Goal: Task Accomplishment & Management: Use online tool/utility

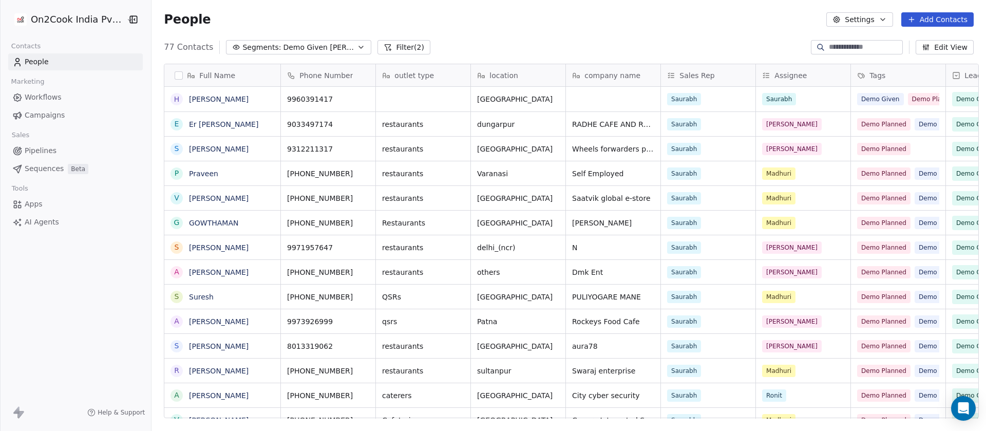
scroll to position [368, 827]
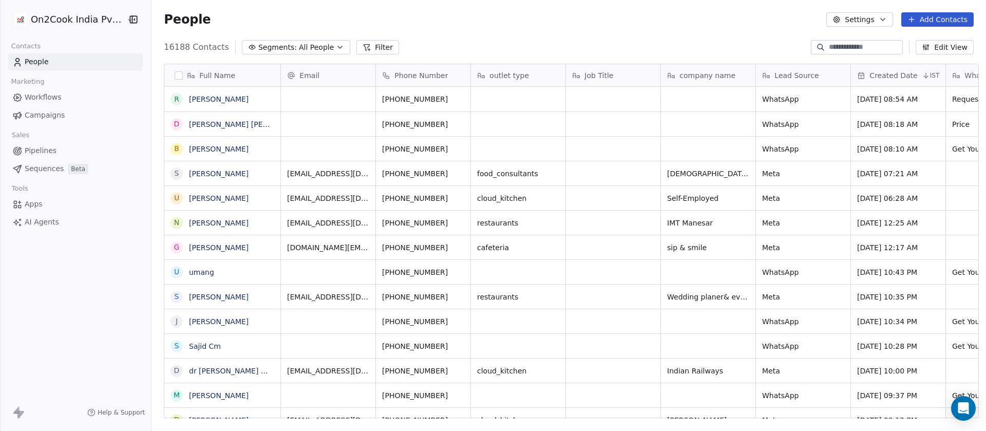
scroll to position [12, 12]
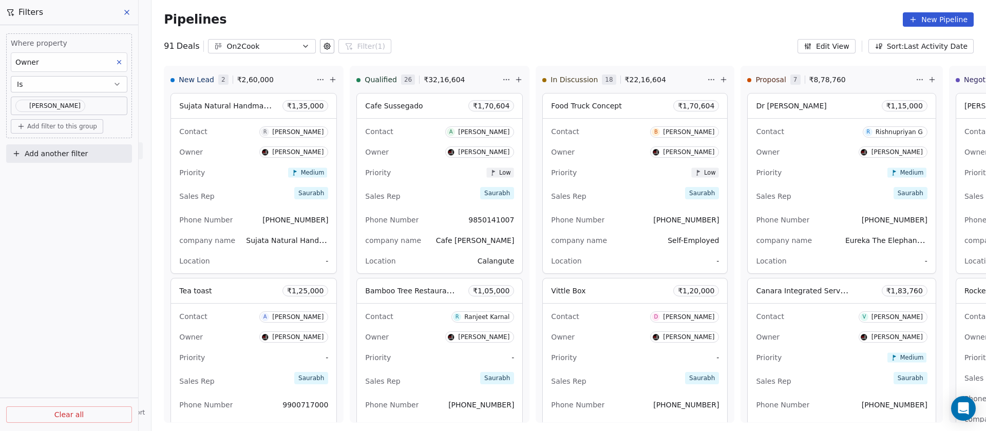
scroll to position [799, 0]
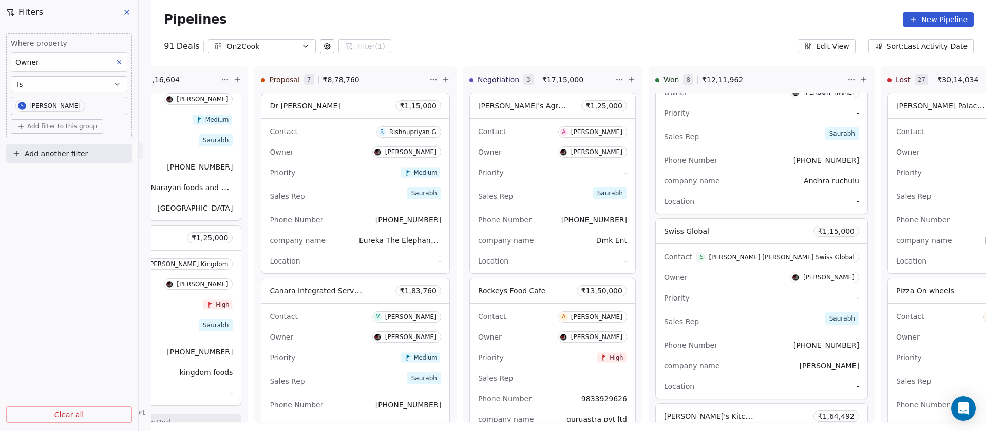
click at [491, 20] on div "Pipelines New Pipeline" at bounding box center [569, 19] width 810 height 14
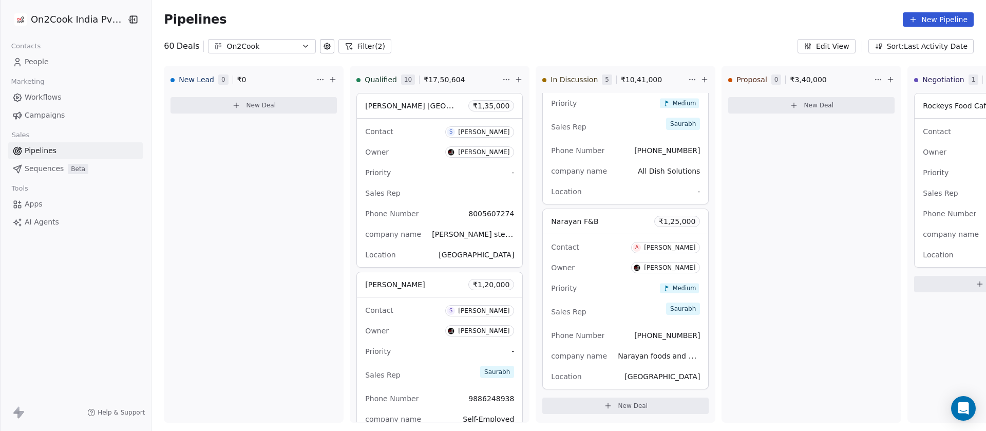
click at [353, 41] on button "Filter (2)" at bounding box center [364, 46] width 53 height 14
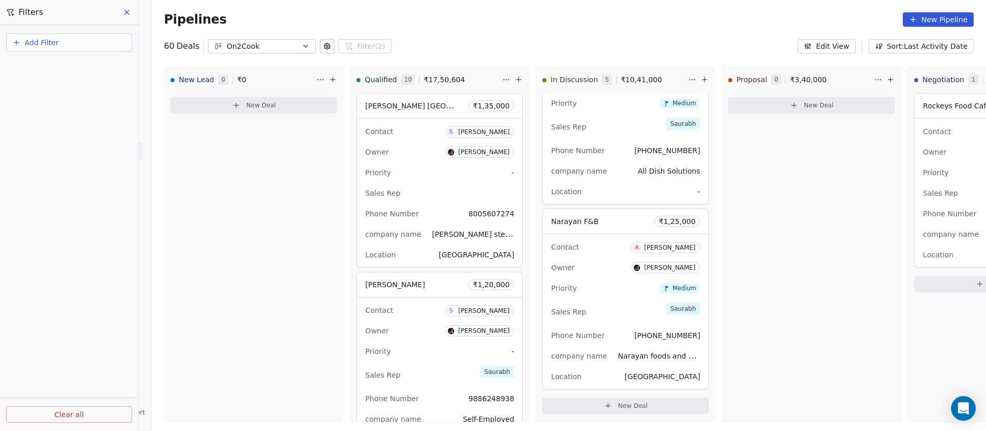
click at [124, 13] on icon at bounding box center [127, 12] width 8 height 8
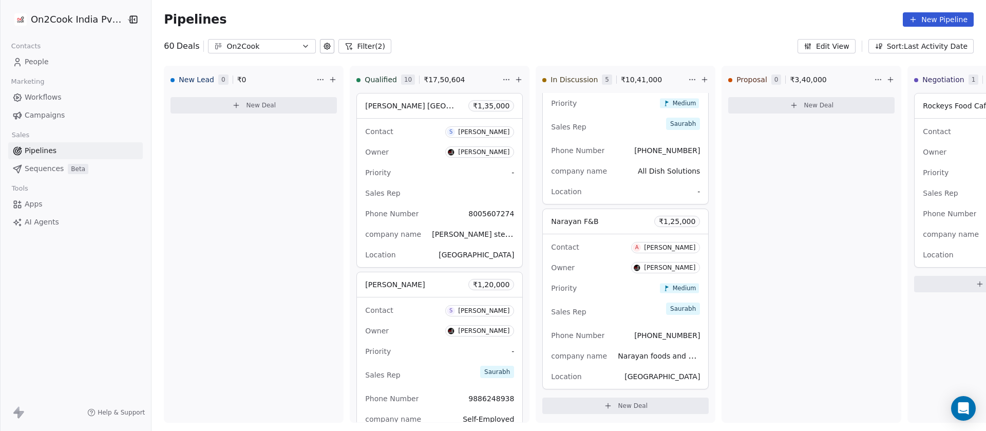
click at [354, 48] on button "Filter (2)" at bounding box center [364, 46] width 53 height 14
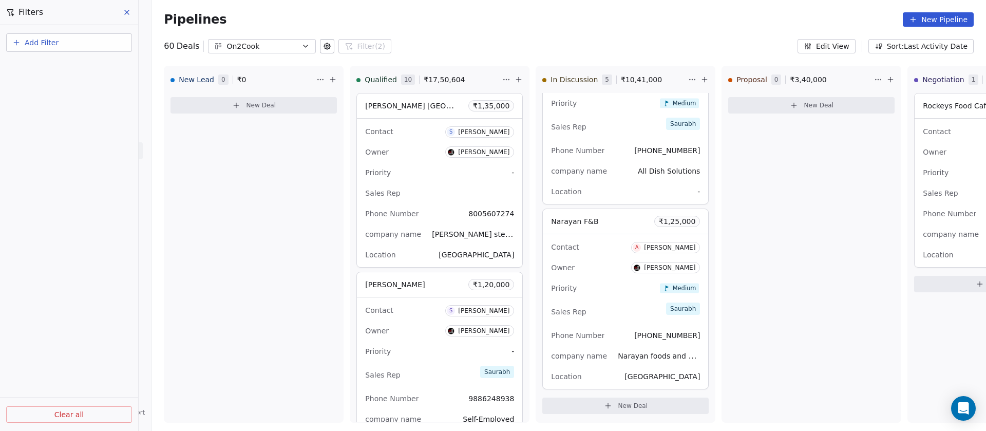
click at [132, 4] on div "Filters" at bounding box center [69, 12] width 138 height 25
click at [129, 12] on icon at bounding box center [127, 12] width 8 height 8
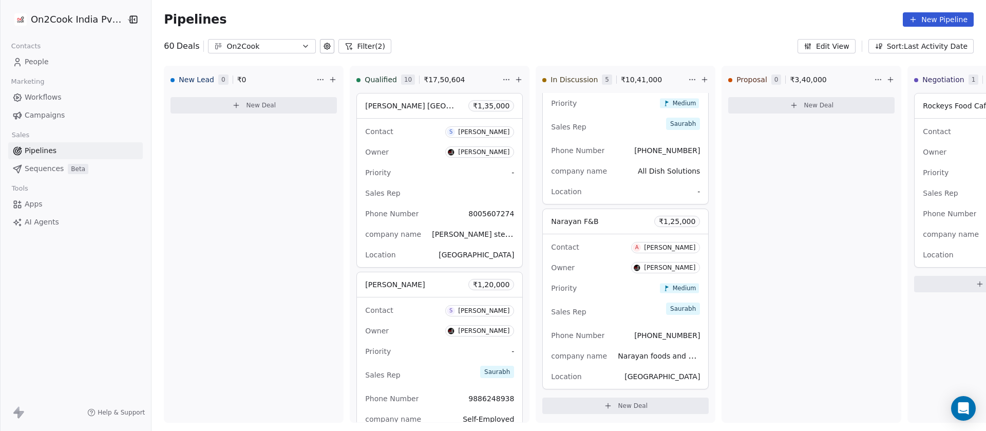
click at [94, 345] on div "On2Cook India Pvt. Ltd. Contacts People Marketing Workflows Campaigns Sales Pip…" at bounding box center [75, 215] width 151 height 431
click at [52, 141] on div "Sales" at bounding box center [75, 135] width 135 height 14
click at [45, 143] on link "Pipelines" at bounding box center [75, 150] width 135 height 17
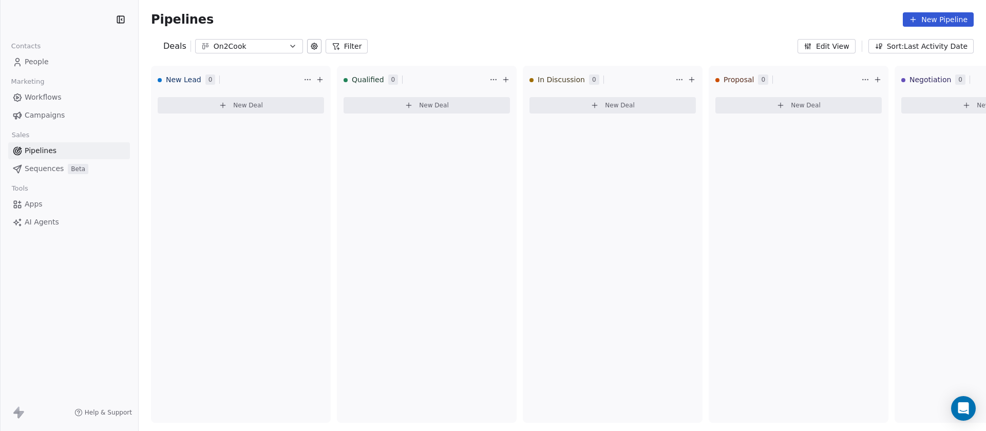
click at [342, 46] on button "Filter" at bounding box center [347, 46] width 43 height 14
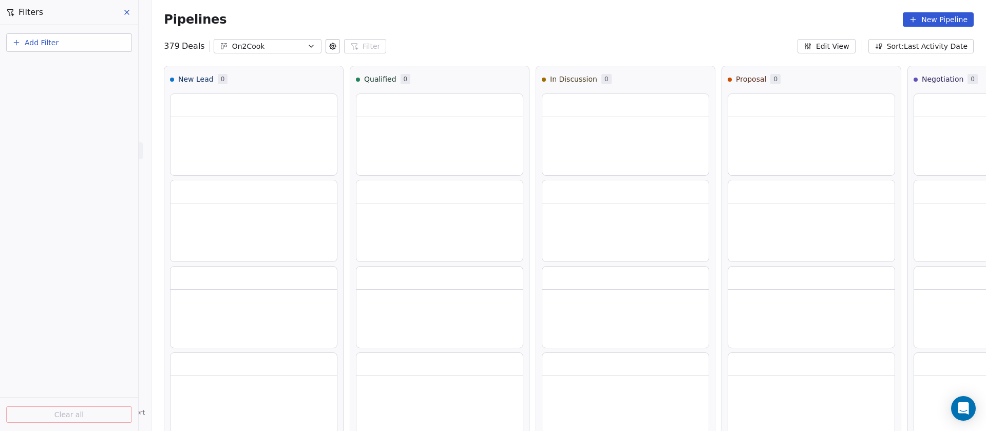
click at [79, 41] on button "Add Filter" at bounding box center [69, 42] width 126 height 18
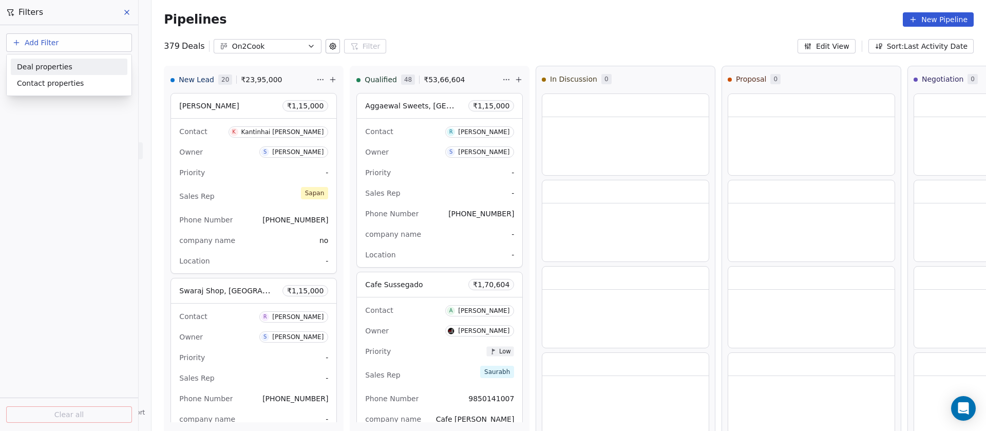
click at [63, 68] on span "Deal properties" at bounding box center [44, 67] width 55 height 11
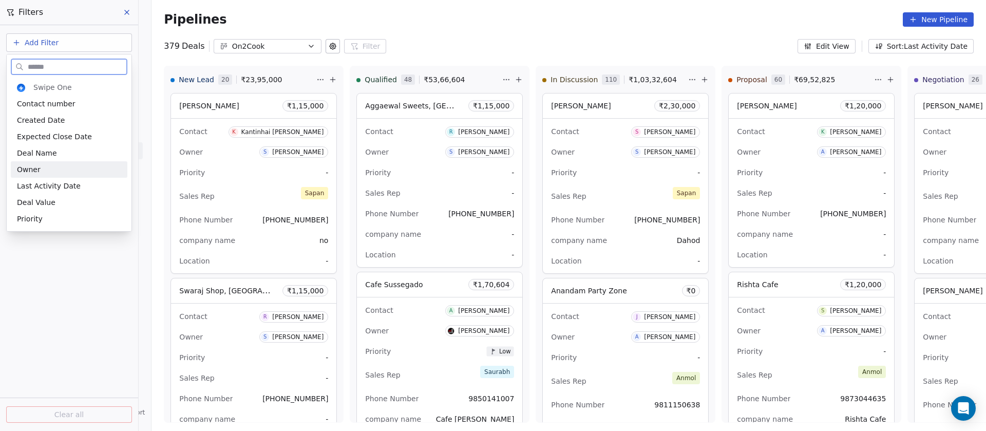
click at [57, 170] on div "Owner" at bounding box center [69, 169] width 104 height 10
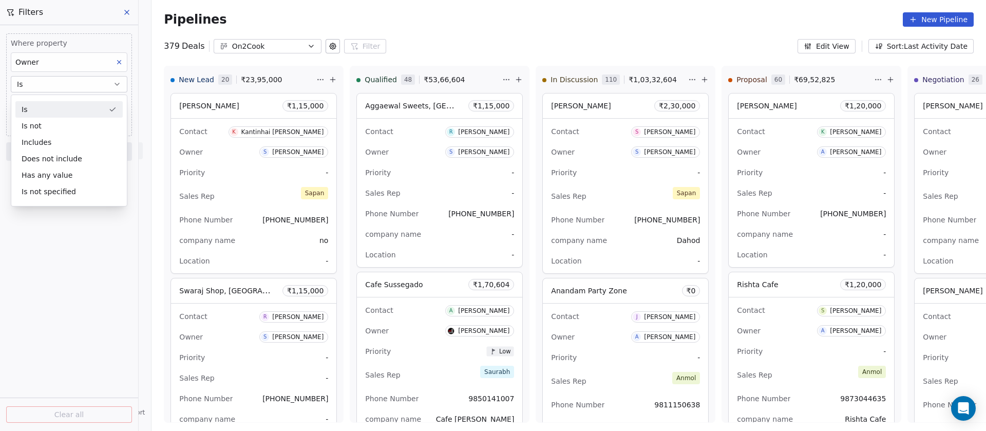
click at [53, 109] on div "Is" at bounding box center [68, 109] width 107 height 16
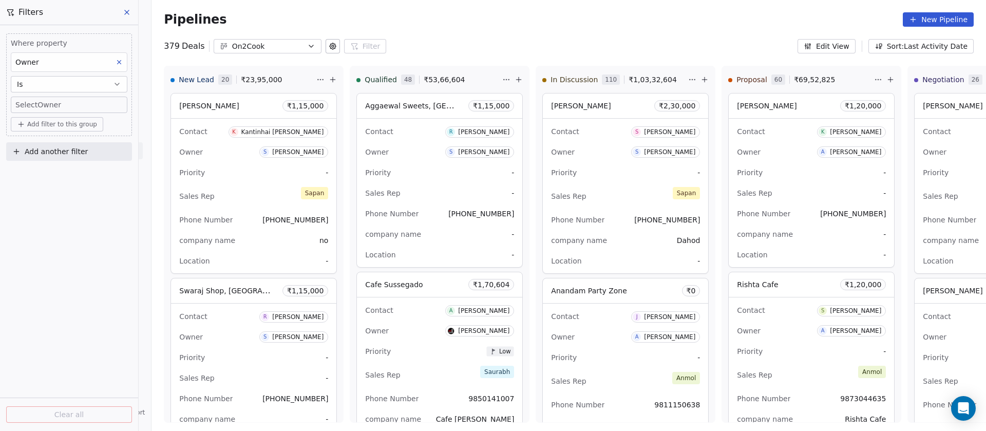
click at [51, 108] on body "On2Cook India Pvt. Ltd. Contacts People Marketing Workflows Campaigns Sales Pip…" at bounding box center [493, 215] width 986 height 431
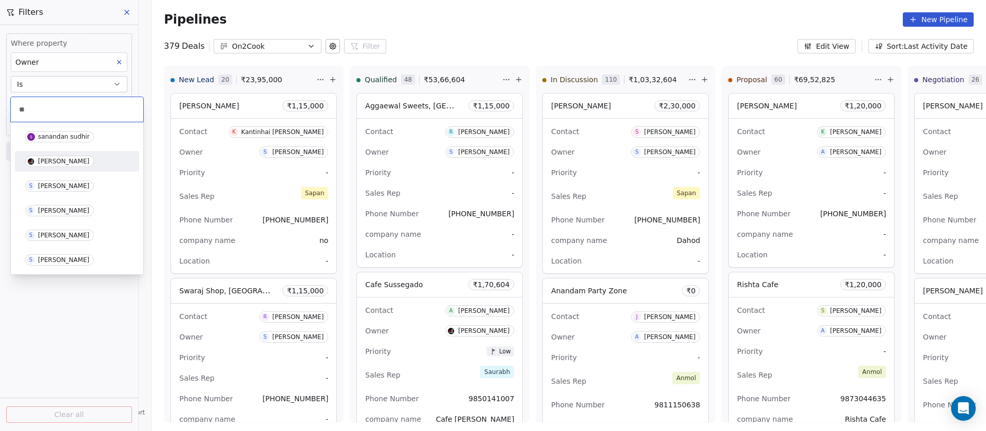
type input "**"
click at [63, 166] on span "Saurabh Shah" at bounding box center [59, 161] width 69 height 11
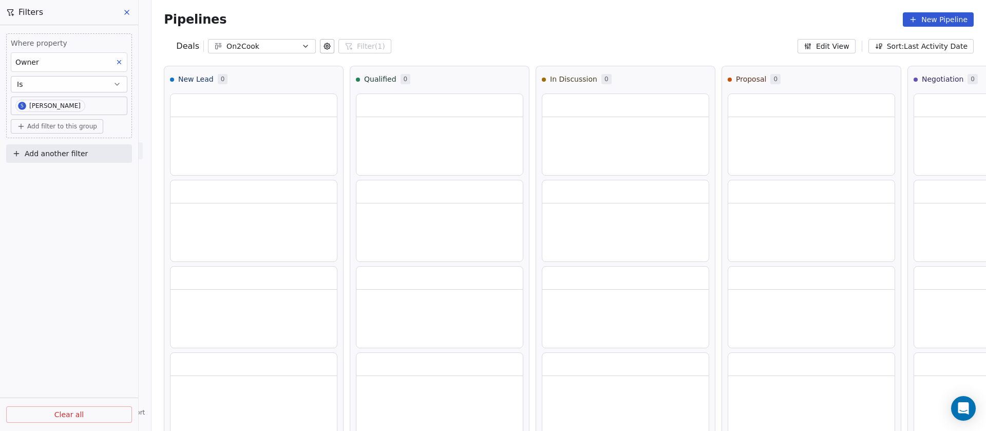
click at [54, 127] on span "Add filter to this group" at bounding box center [62, 126] width 70 height 8
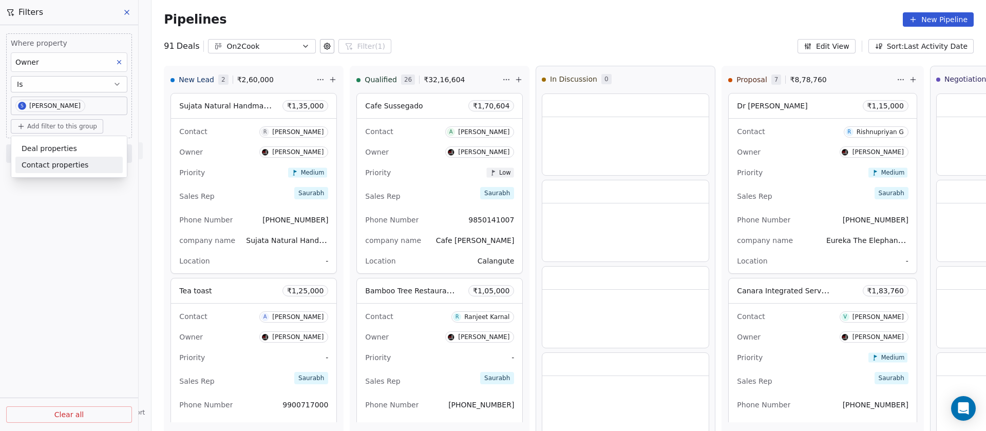
click at [44, 168] on span "Contact properties" at bounding box center [55, 165] width 67 height 11
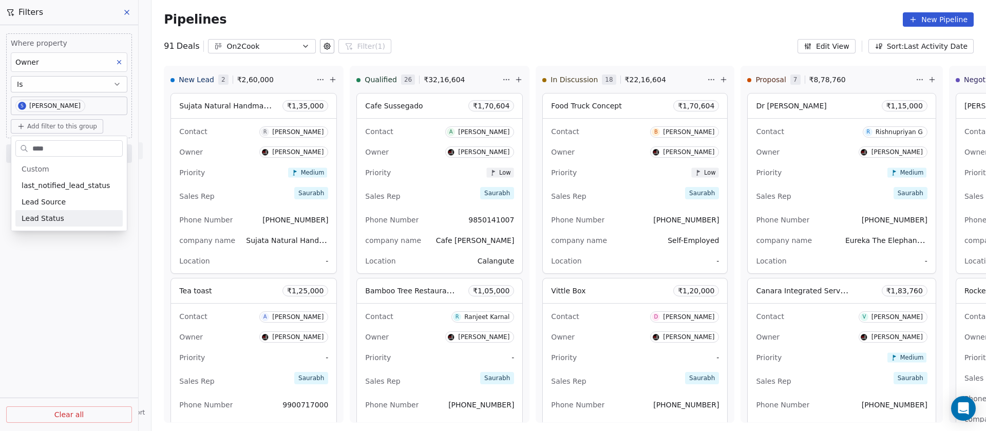
type input "****"
click at [44, 215] on span "Lead Status" at bounding box center [43, 218] width 43 height 10
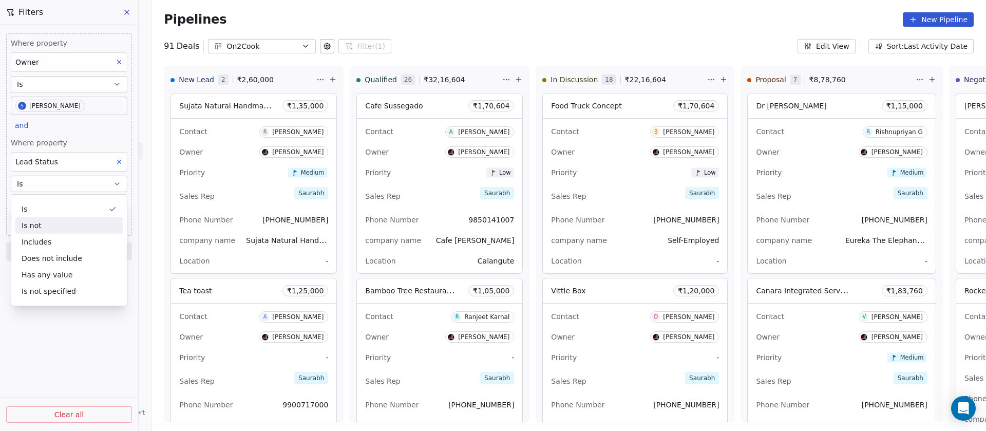
click at [46, 230] on div "Is not" at bounding box center [68, 225] width 107 height 16
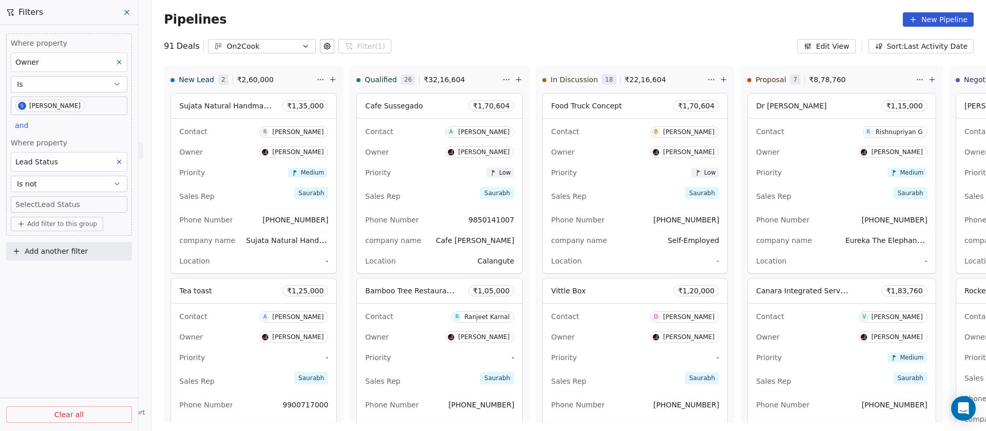
click at [56, 199] on body "On2Cook India Pvt. Ltd. Contacts People Marketing Workflows Campaigns Sales Pip…" at bounding box center [493, 215] width 986 height 431
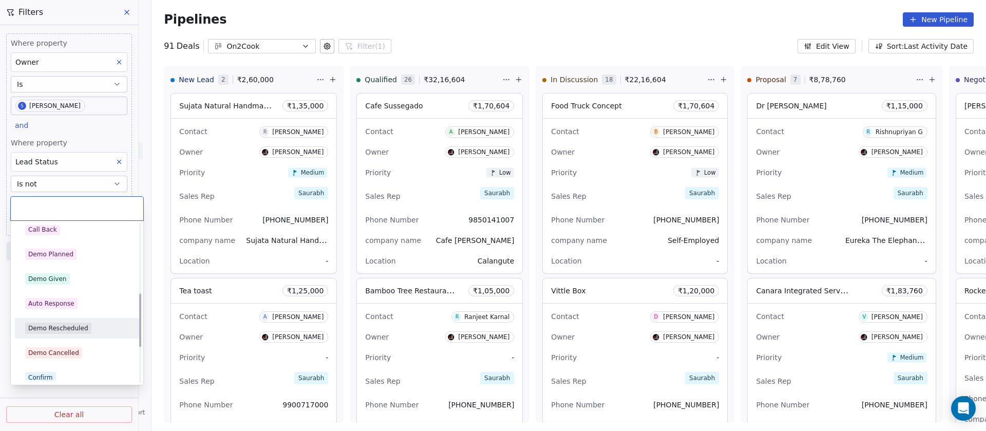
scroll to position [205, 0]
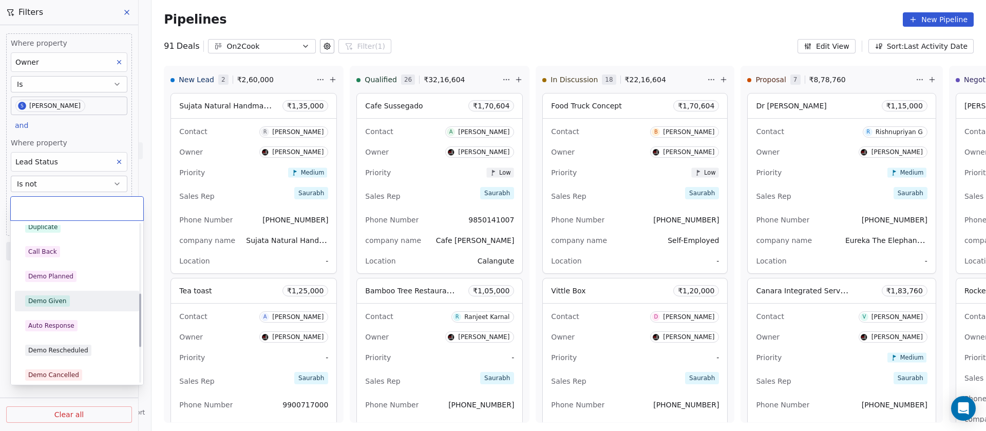
click at [78, 300] on div "Demo Given" at bounding box center [77, 300] width 104 height 11
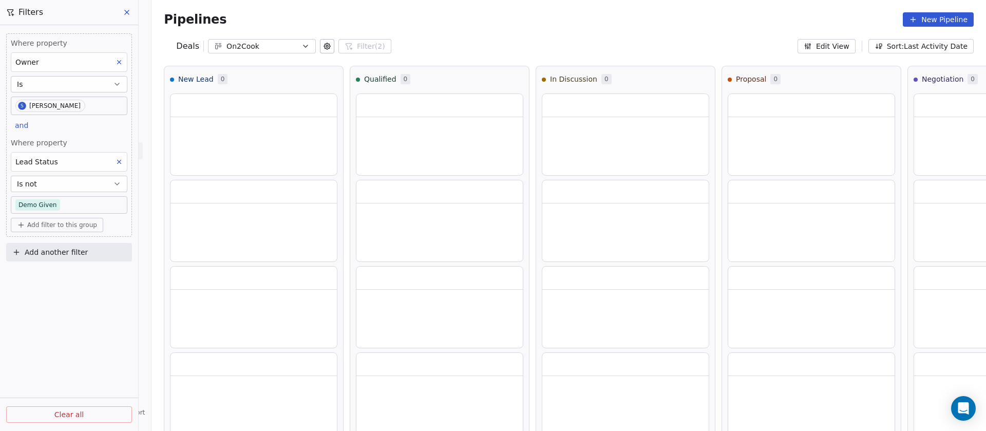
click at [75, 204] on body "On2Cook India Pvt. Ltd. Contacts People Marketing Workflows Campaigns Sales Pip…" at bounding box center [493, 215] width 986 height 431
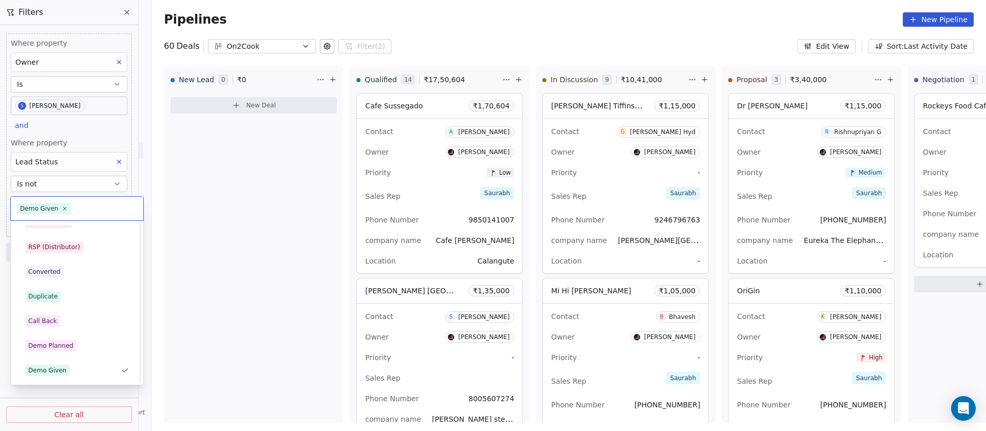
scroll to position [0, 0]
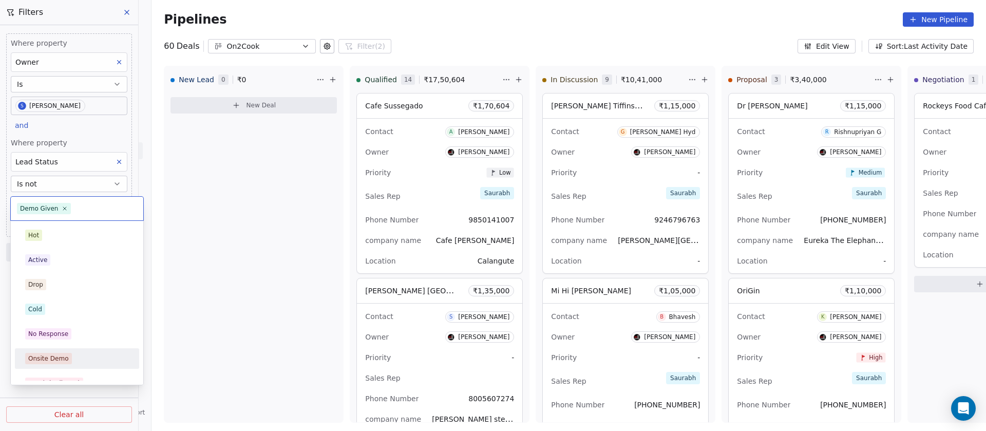
click at [59, 358] on div "Onsite Demo" at bounding box center [48, 358] width 41 height 9
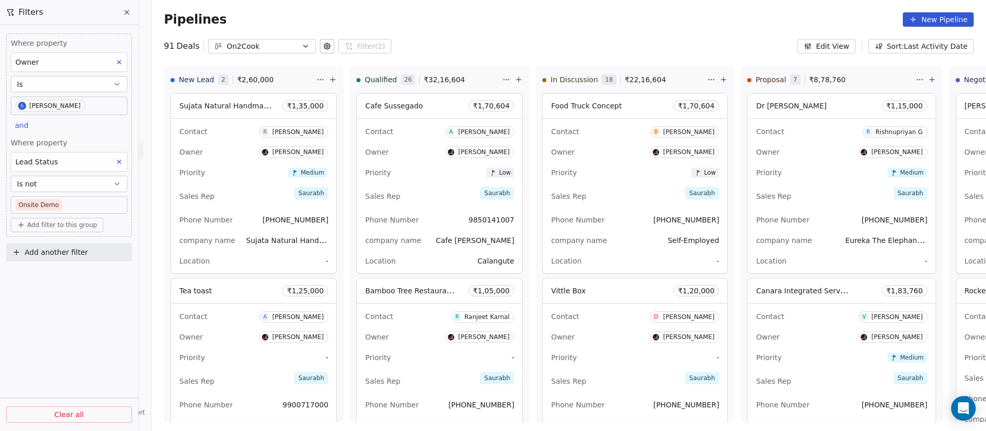
click at [80, 185] on button "Is not" at bounding box center [69, 184] width 117 height 16
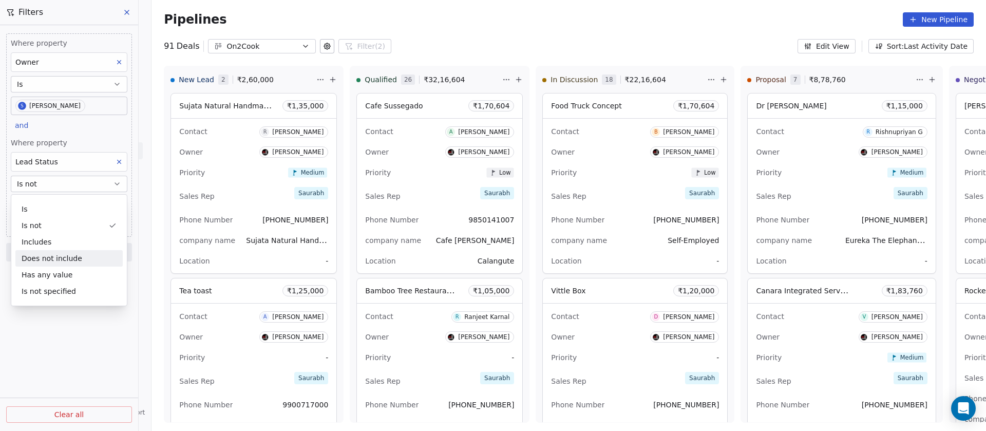
click at [65, 256] on div "Does not include" at bounding box center [68, 258] width 107 height 16
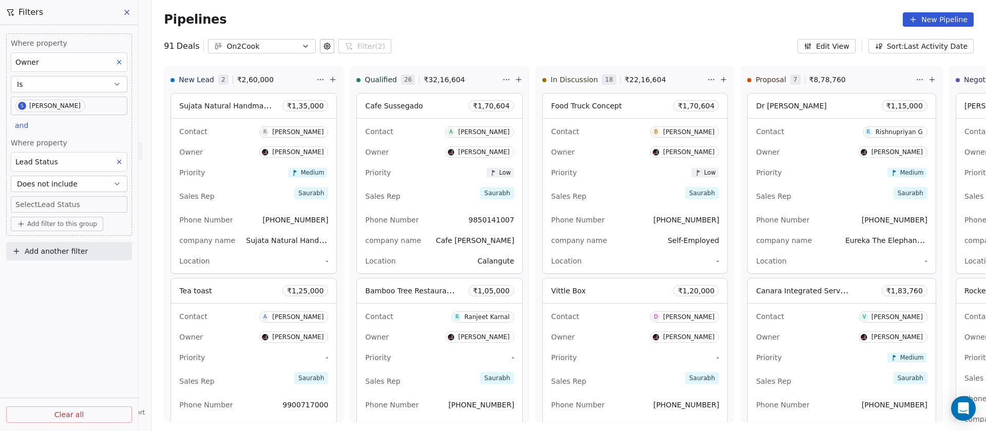
click at [84, 201] on body "On2Cook India Pvt. Ltd. Contacts People Marketing Workflows Campaigns Sales Pip…" at bounding box center [493, 215] width 986 height 431
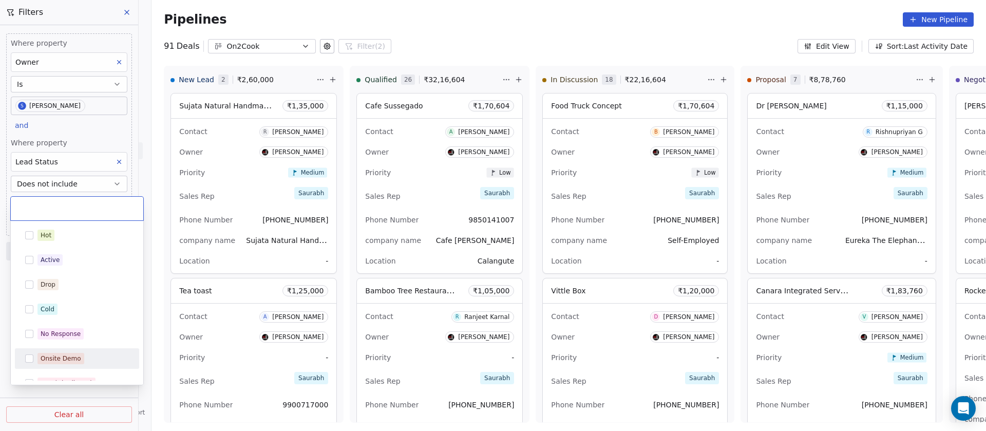
click at [61, 355] on div "Onsite Demo" at bounding box center [61, 358] width 41 height 9
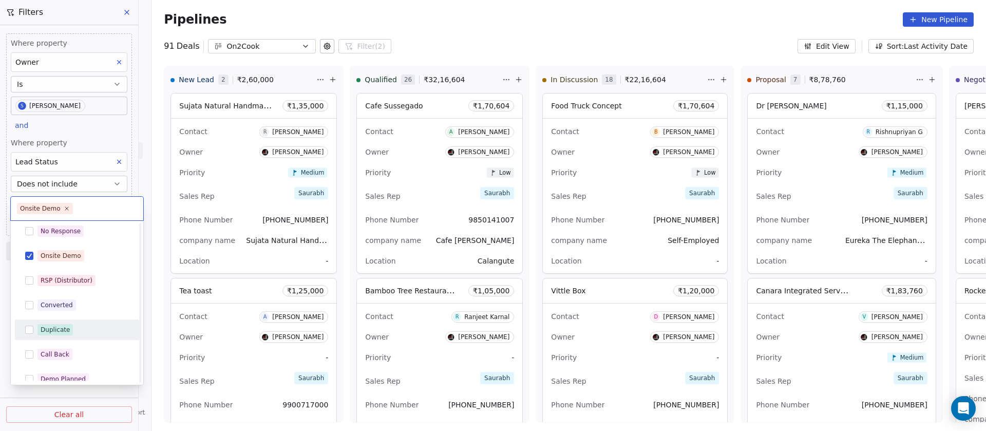
scroll to position [205, 0]
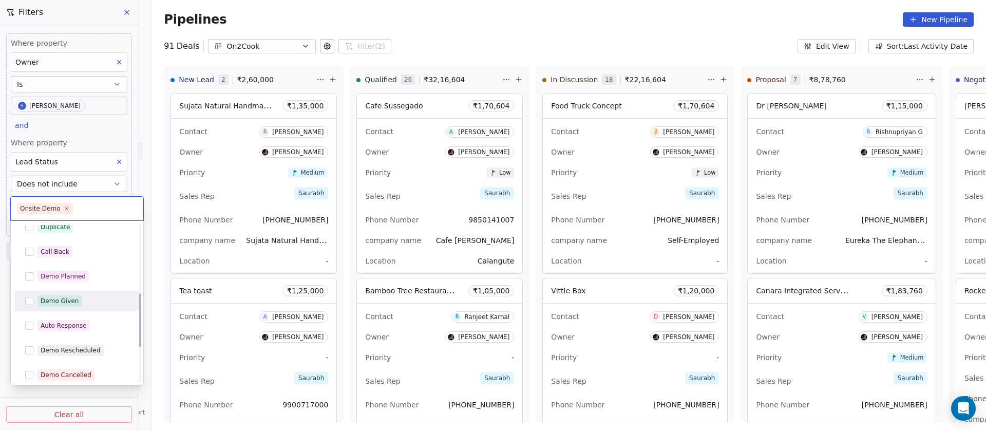
click at [77, 304] on span "Demo Given" at bounding box center [59, 300] width 45 height 11
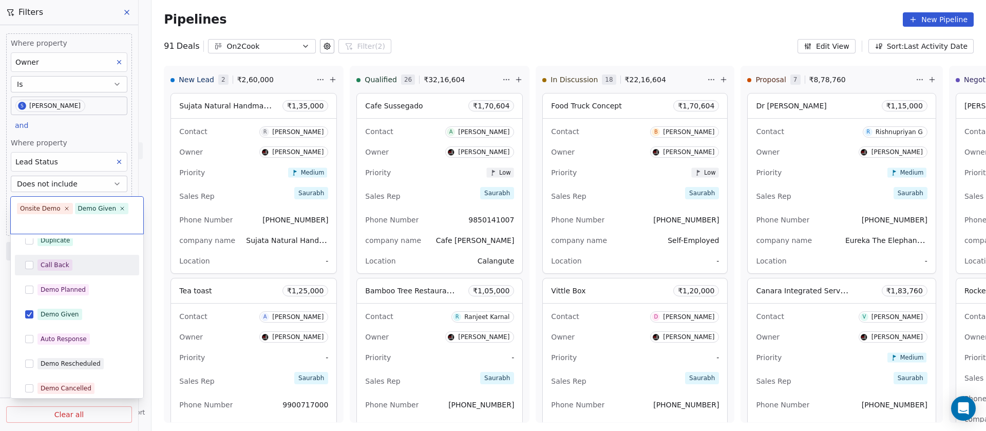
click at [99, 132] on html "On2Cook India Pvt. Ltd. Contacts People Marketing Workflows Campaigns Sales Pip…" at bounding box center [493, 215] width 986 height 431
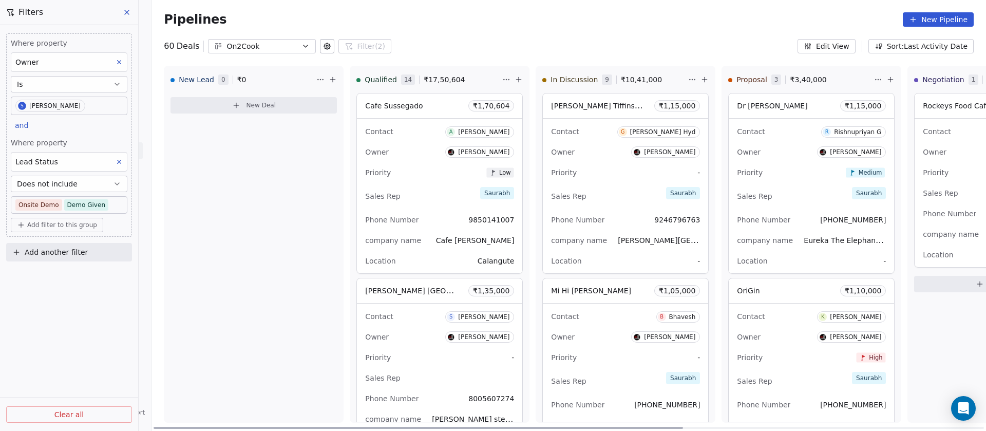
click at [619, 160] on div "Owner Saurabh Shah" at bounding box center [625, 152] width 149 height 16
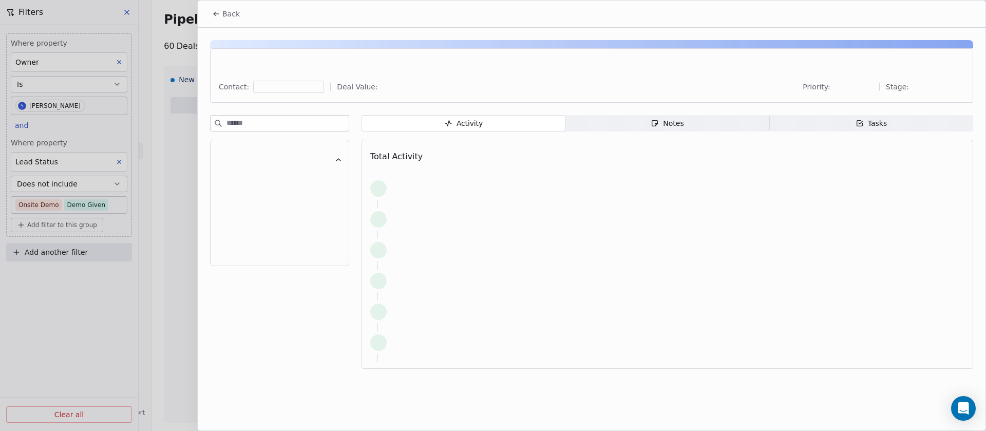
click at [927, 89] on div "Priority: Stage:" at bounding box center [884, 87] width 162 height 12
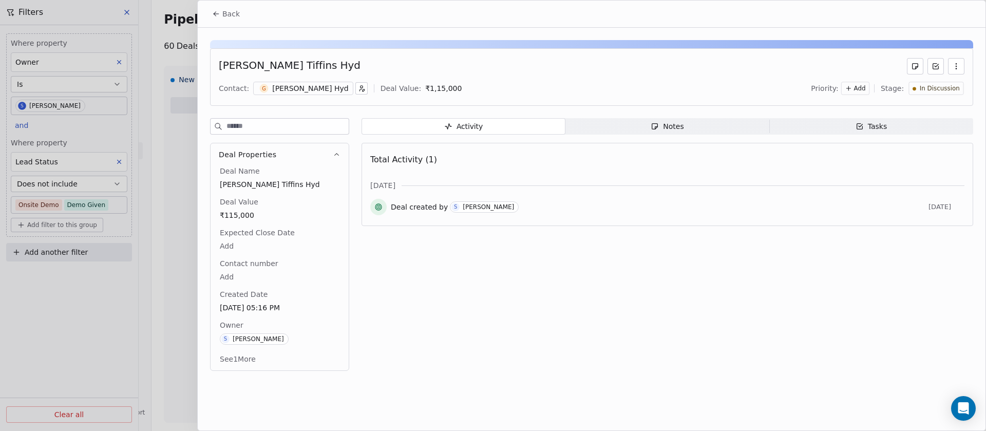
click at [927, 89] on span "In Discussion" at bounding box center [940, 88] width 40 height 9
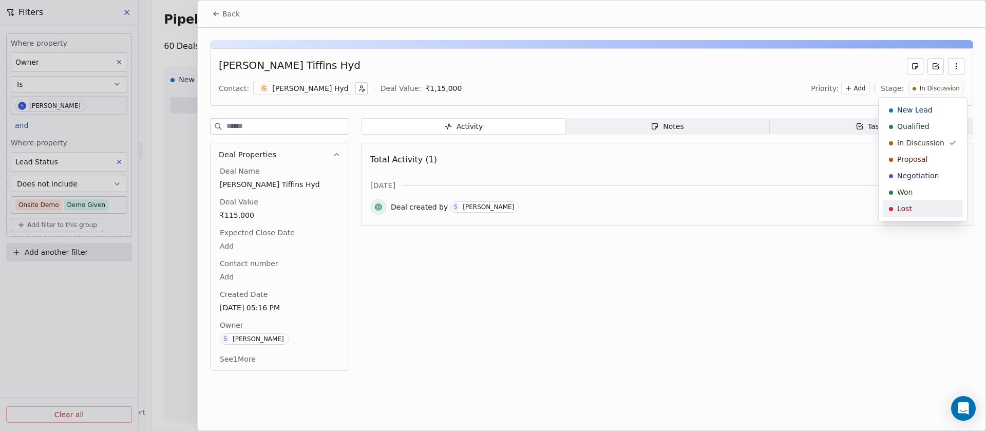
click at [902, 207] on span "Lost" at bounding box center [904, 208] width 15 height 10
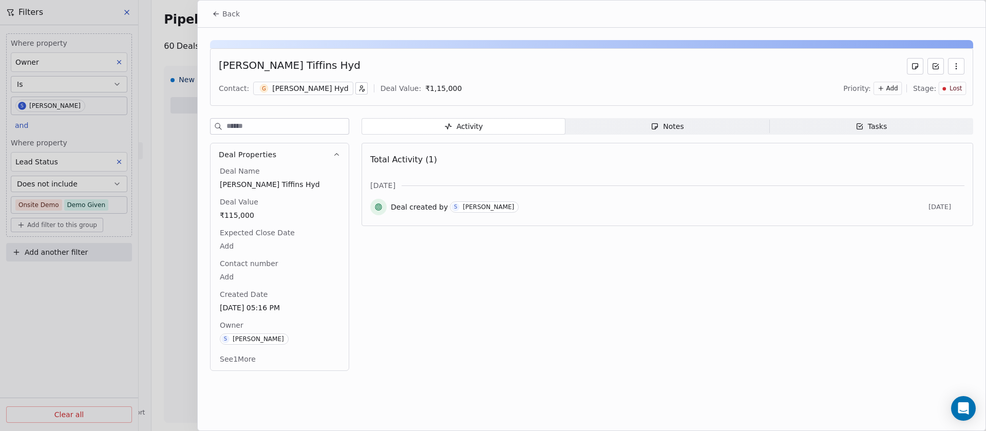
click at [222, 13] on span "Back" at bounding box center [230, 14] width 17 height 10
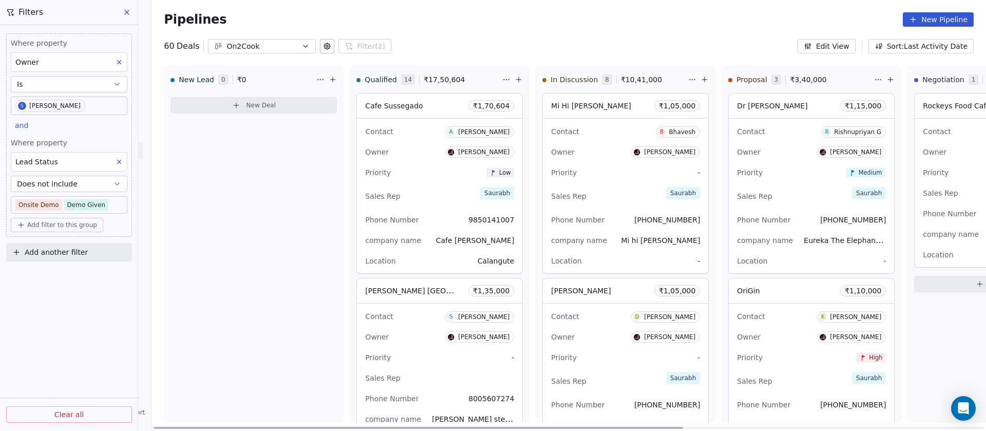
click at [599, 203] on div "Sales Rep Saurabh" at bounding box center [625, 196] width 149 height 23
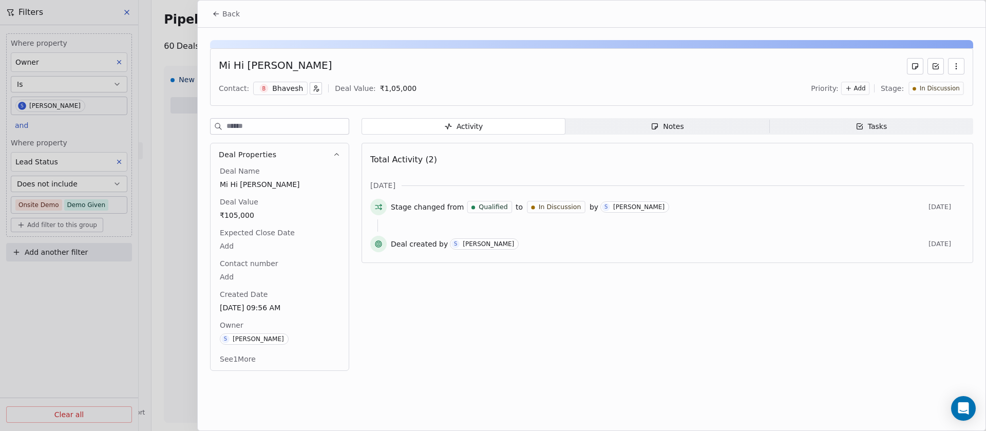
click at [275, 91] on div "Bhavesh" at bounding box center [287, 88] width 31 height 10
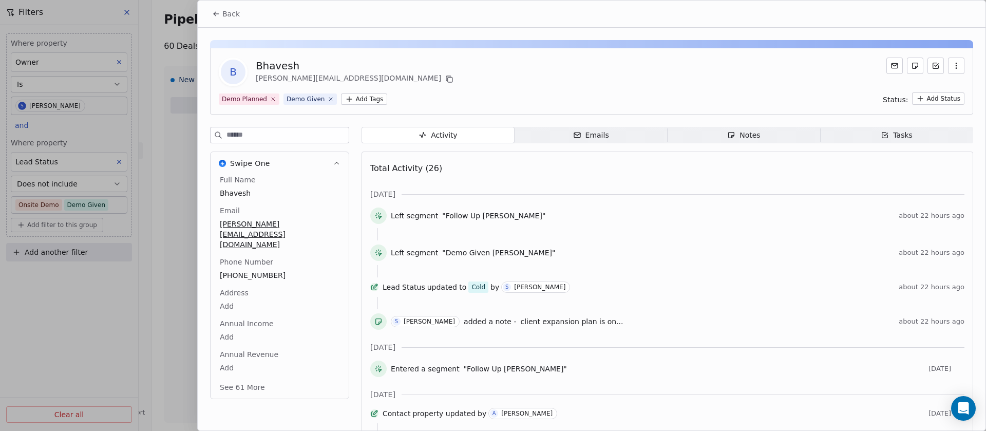
click at [717, 127] on span "Notes Notes" at bounding box center [744, 135] width 153 height 16
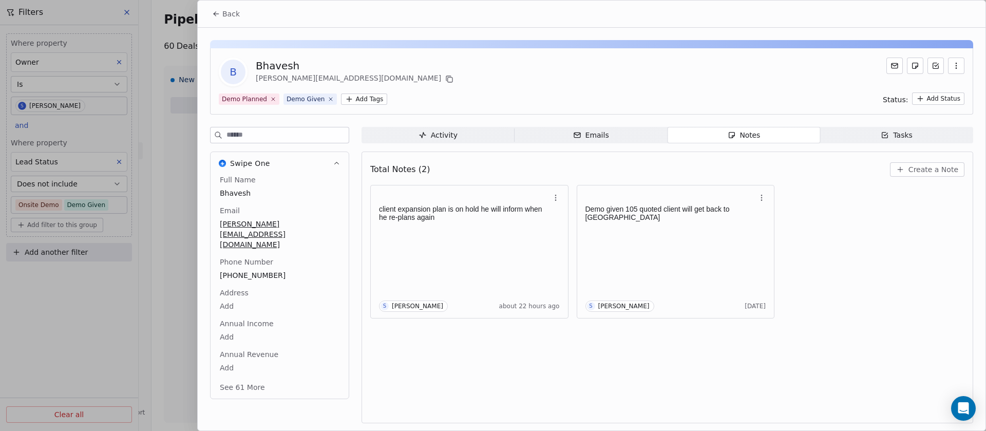
click at [259, 132] on input at bounding box center [287, 134] width 122 height 15
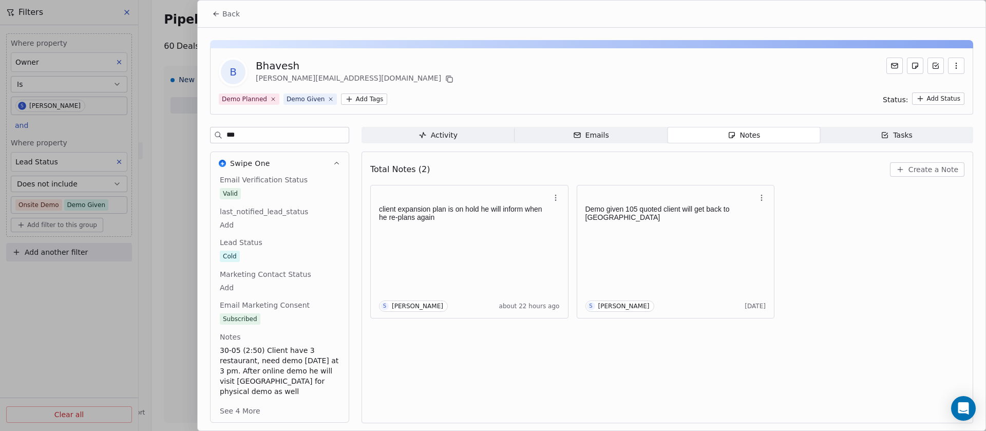
type input "***"
click at [237, 13] on span "Back" at bounding box center [230, 14] width 17 height 10
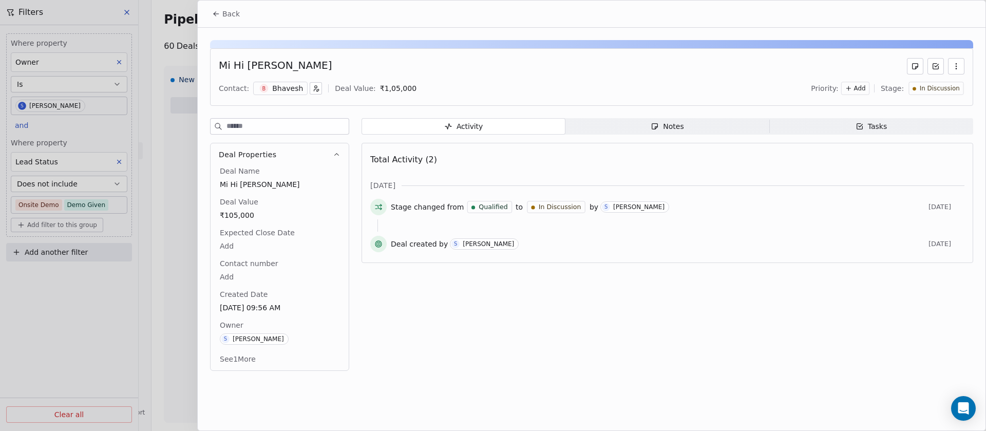
click at [941, 84] on span "In Discussion" at bounding box center [940, 88] width 40 height 9
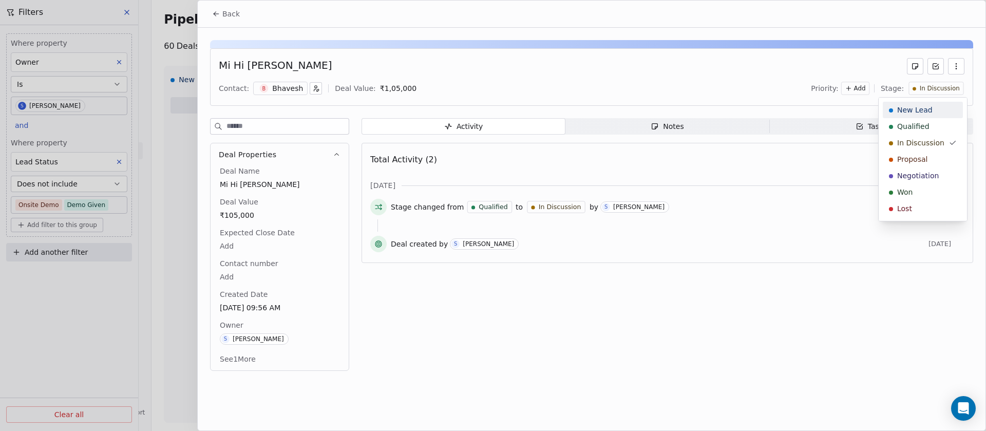
click at [916, 112] on span "New Lead" at bounding box center [914, 110] width 35 height 10
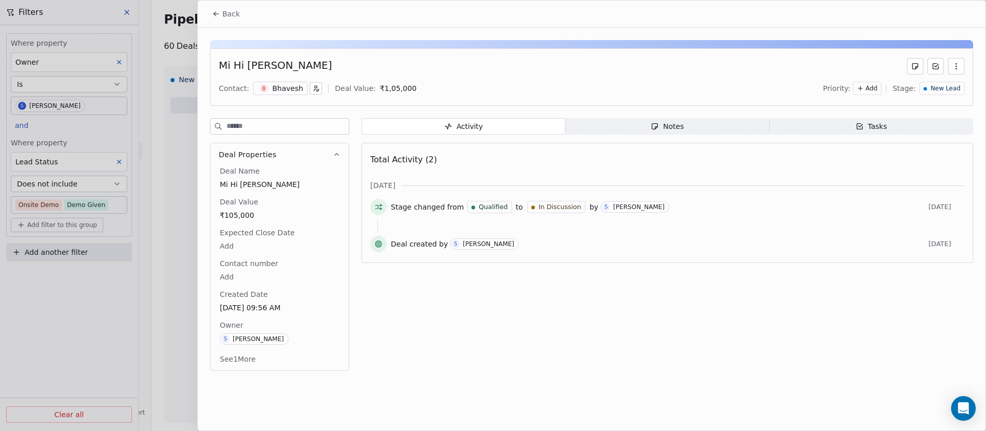
click at [235, 12] on span "Back" at bounding box center [230, 14] width 17 height 10
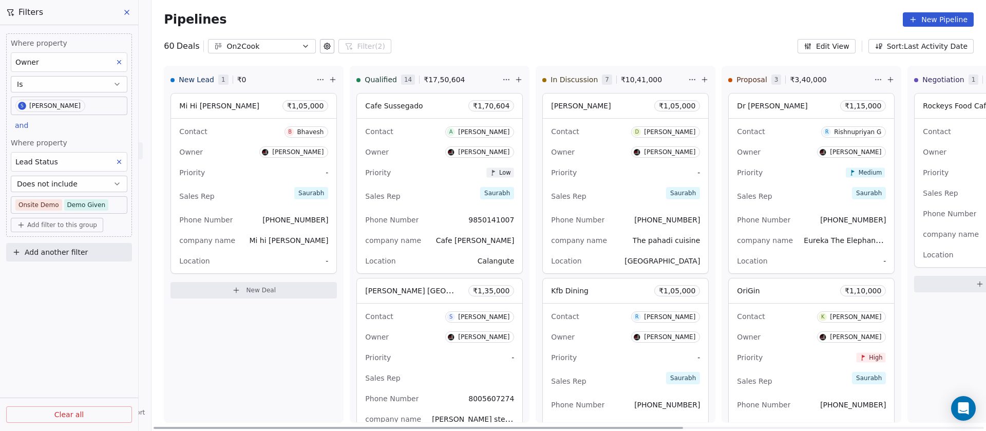
click at [606, 161] on div "Contact D Deepak Singh Owner Saurabh Shah Priority - Sales Rep Saurabh Phone Nu…" at bounding box center [625, 196] width 165 height 155
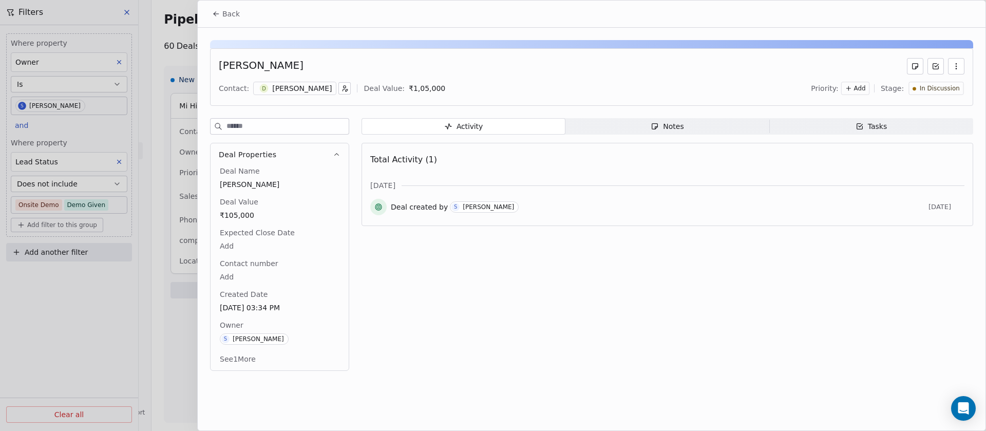
click at [678, 124] on div "Notes" at bounding box center [667, 126] width 33 height 11
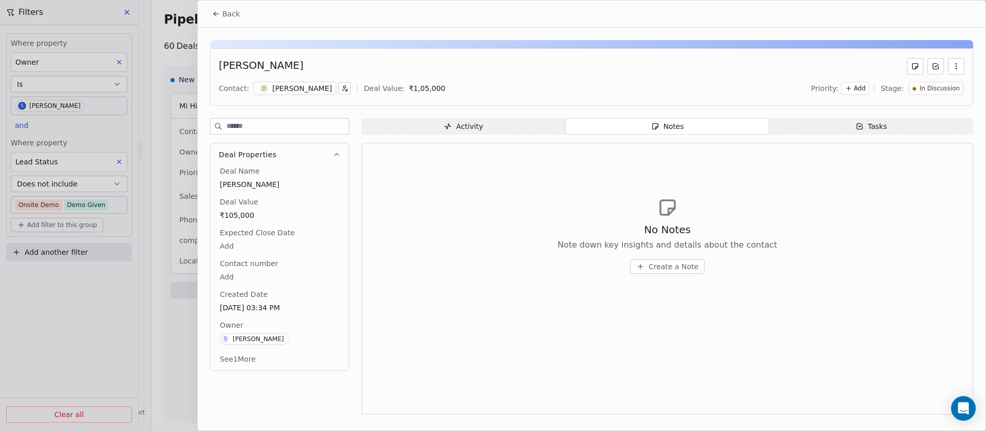
click at [289, 87] on div "Deepak Singh" at bounding box center [302, 88] width 60 height 10
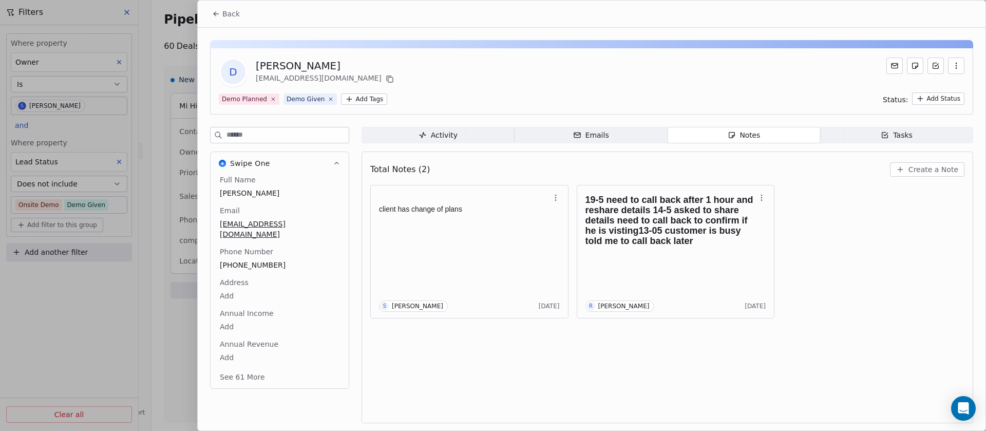
click at [723, 135] on span "Notes Notes" at bounding box center [744, 135] width 153 height 16
click at [284, 140] on input at bounding box center [287, 134] width 122 height 15
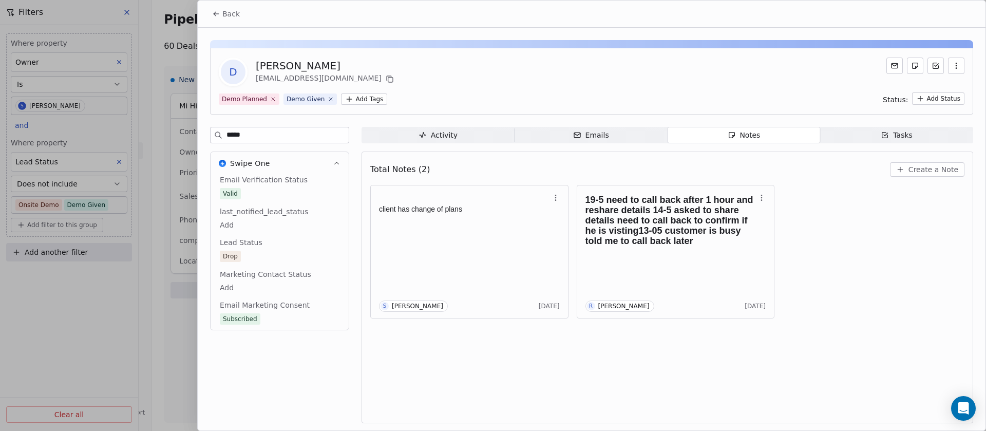
type input "*****"
click at [222, 11] on button "Back" at bounding box center [226, 14] width 40 height 18
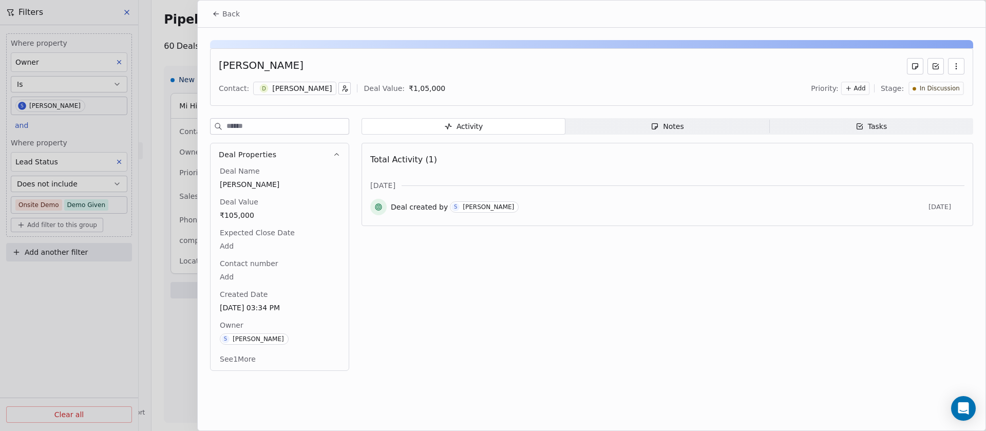
click at [921, 89] on div "In Discussion" at bounding box center [935, 88] width 47 height 9
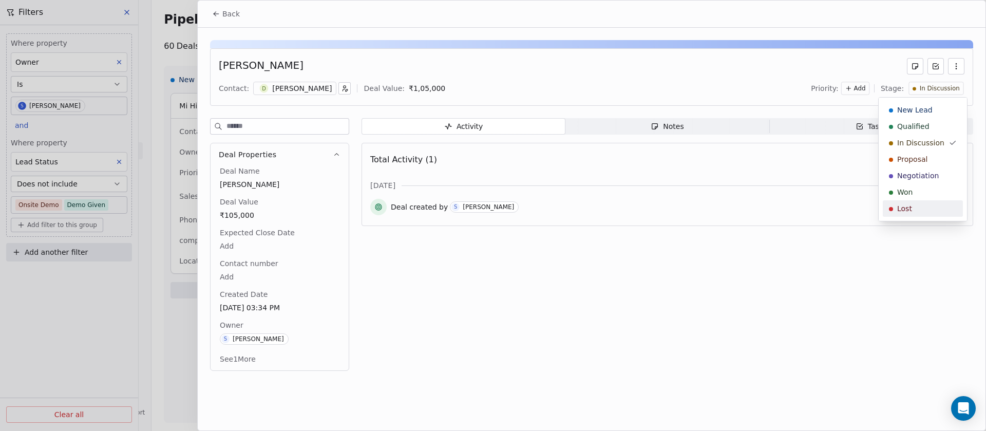
click at [916, 209] on div "Lost" at bounding box center [923, 208] width 68 height 10
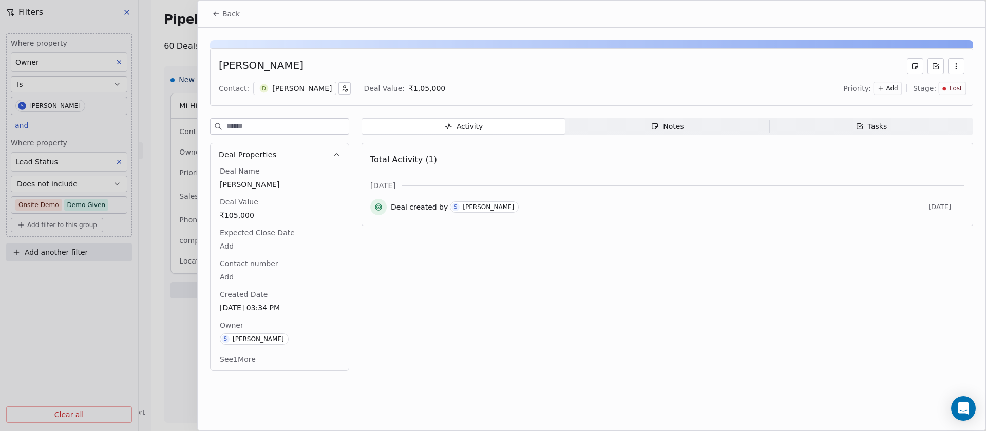
click at [230, 13] on span "Back" at bounding box center [230, 14] width 17 height 10
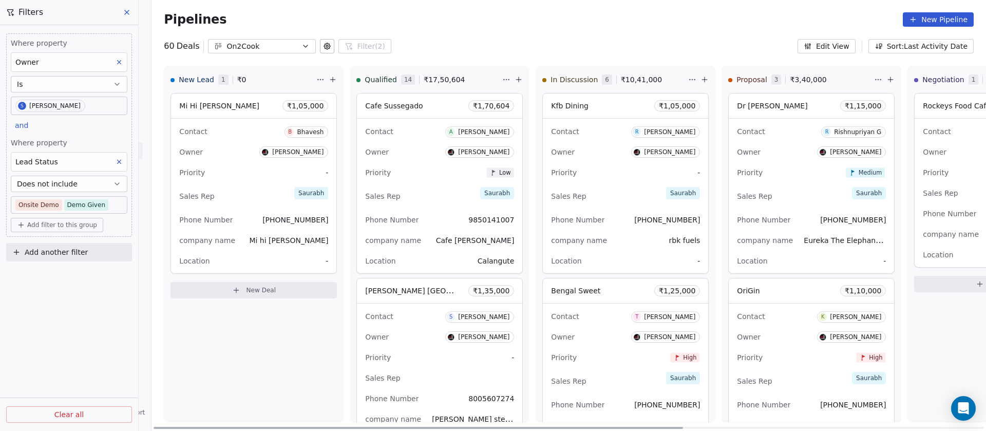
click at [620, 205] on div "Sales Rep Saurabh" at bounding box center [625, 196] width 149 height 23
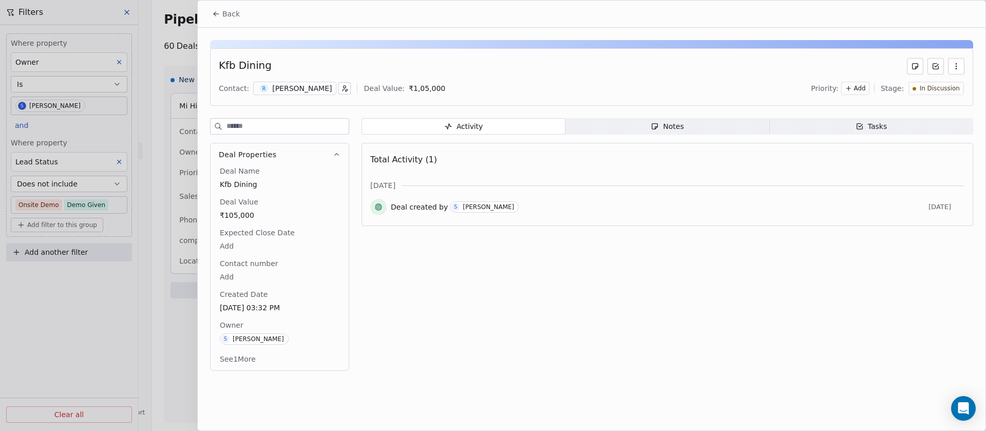
click at [272, 92] on div "ritik goel" at bounding box center [302, 88] width 60 height 10
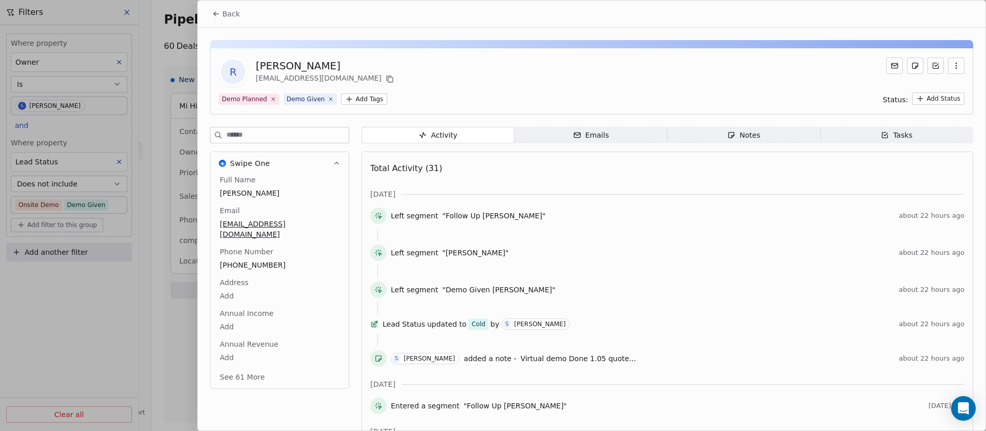
click at [746, 138] on div "Notes" at bounding box center [743, 135] width 33 height 11
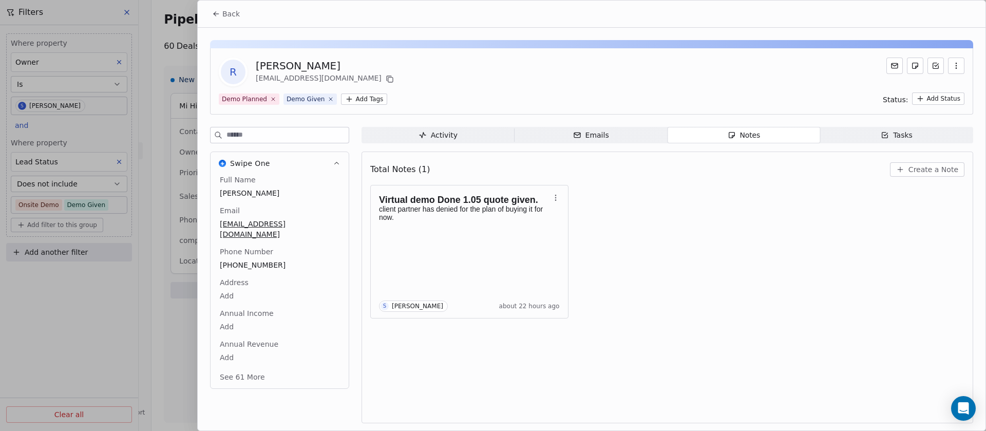
click at [264, 138] on input at bounding box center [287, 134] width 122 height 15
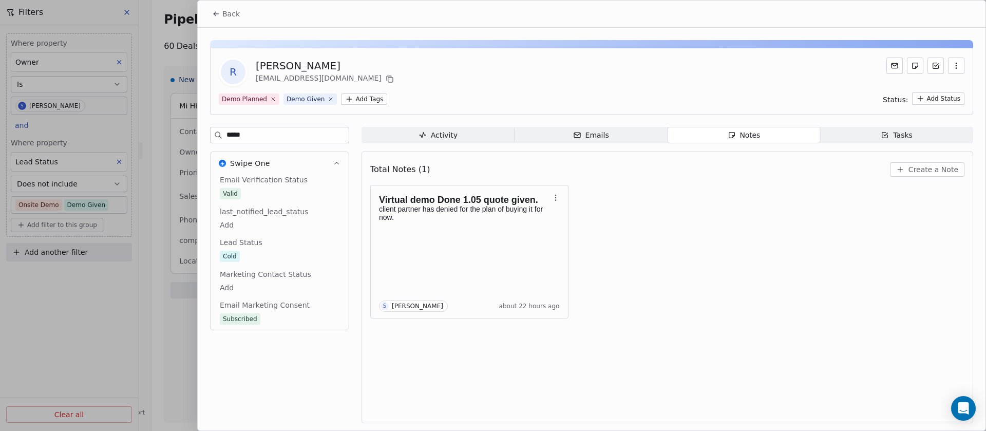
type input "*****"
click at [226, 12] on span "Back" at bounding box center [230, 14] width 17 height 10
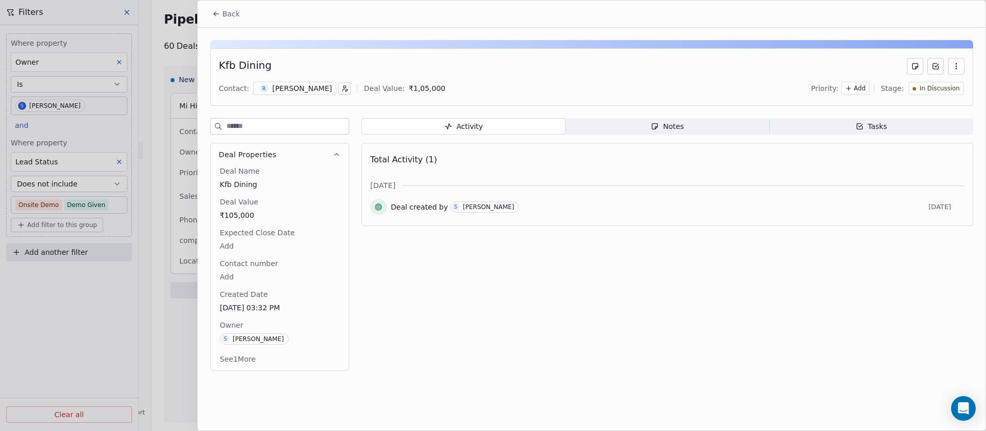
click at [941, 90] on span "In Discussion" at bounding box center [940, 88] width 40 height 9
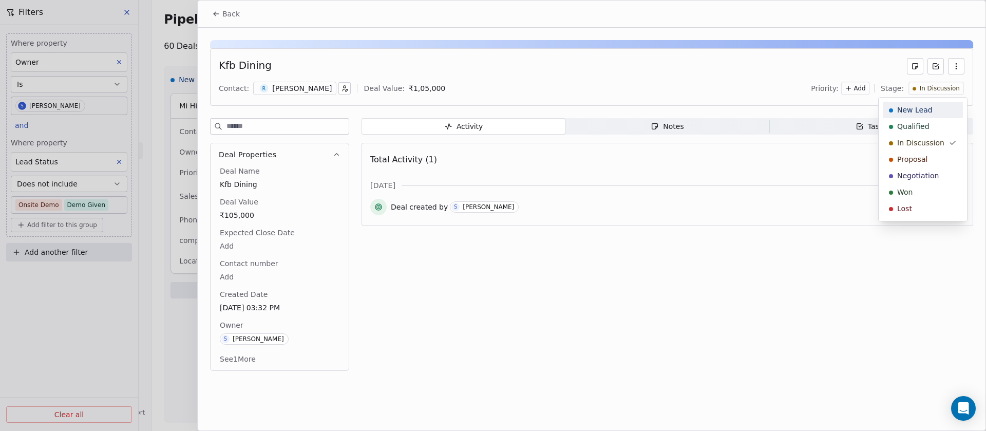
click at [938, 112] on div "New Lead" at bounding box center [923, 110] width 68 height 10
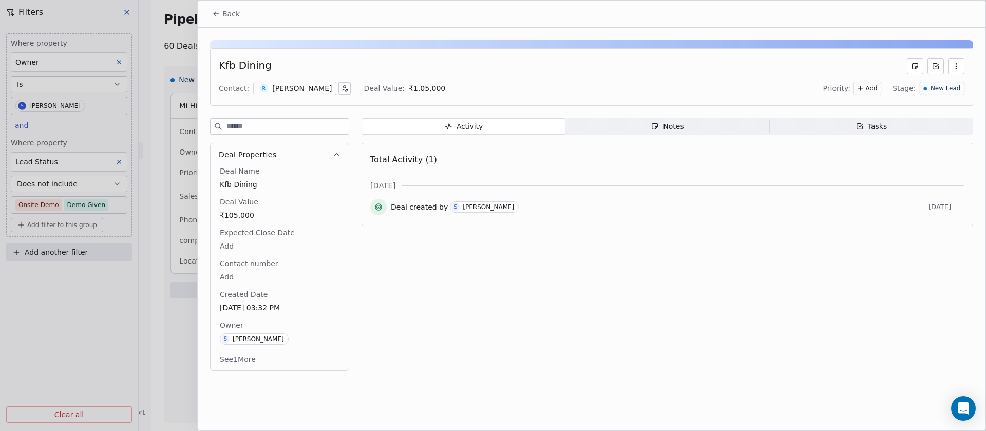
click at [232, 16] on span "Back" at bounding box center [230, 14] width 17 height 10
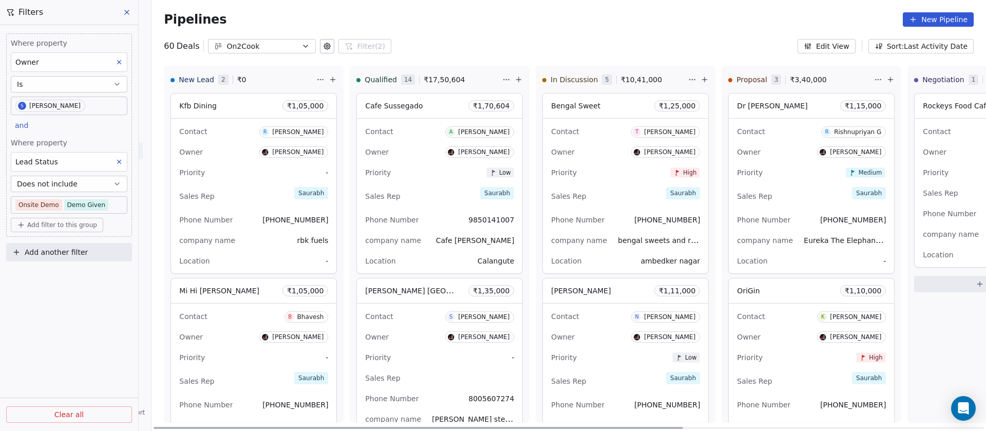
click at [583, 170] on div "Priority High" at bounding box center [625, 172] width 149 height 16
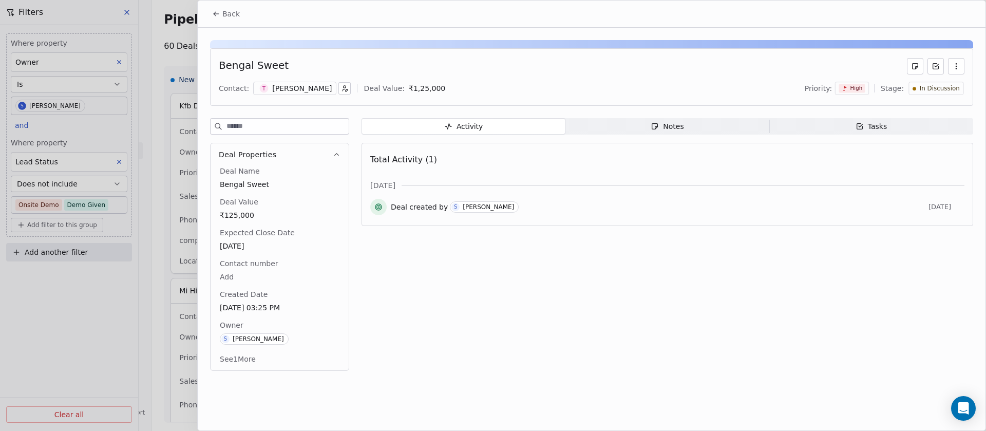
click at [282, 86] on div "Tarun Baidya" at bounding box center [302, 88] width 60 height 10
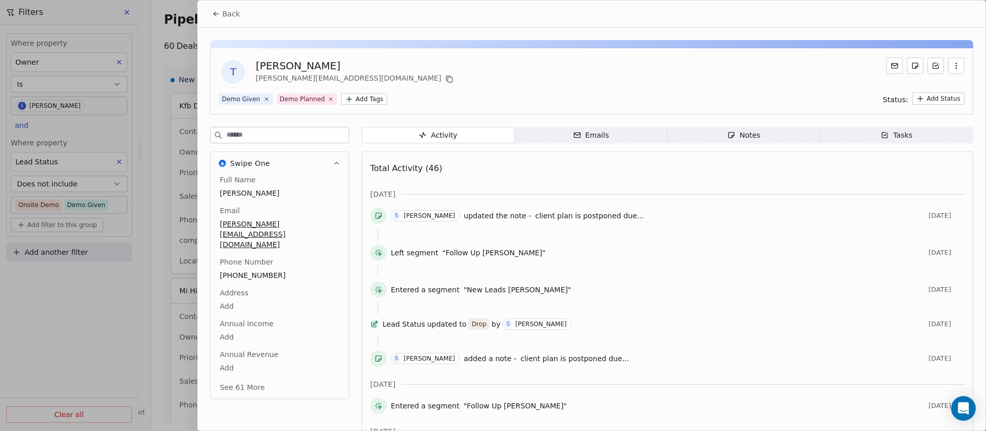
click at [727, 137] on icon "button" at bounding box center [731, 135] width 8 height 8
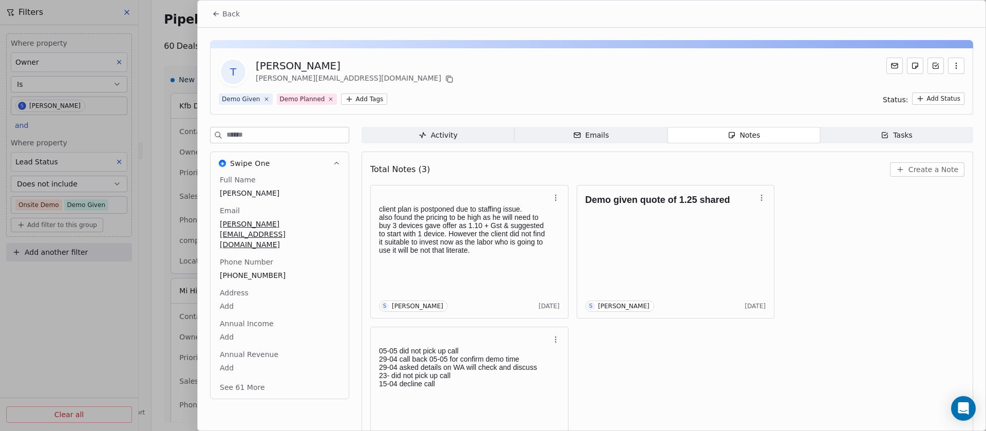
click at [227, 9] on span "Back" at bounding box center [230, 14] width 17 height 10
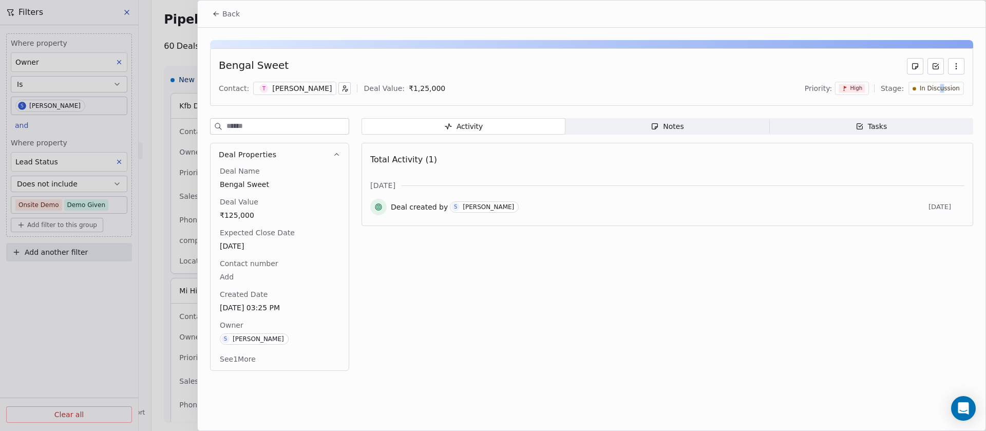
click at [944, 82] on div "In Discussion" at bounding box center [936, 88] width 55 height 13
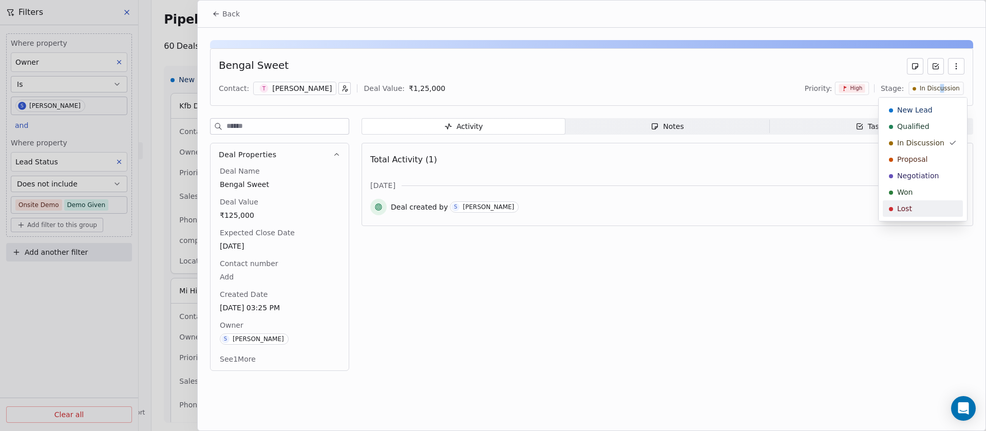
click at [911, 206] on div "Lost" at bounding box center [923, 208] width 68 height 10
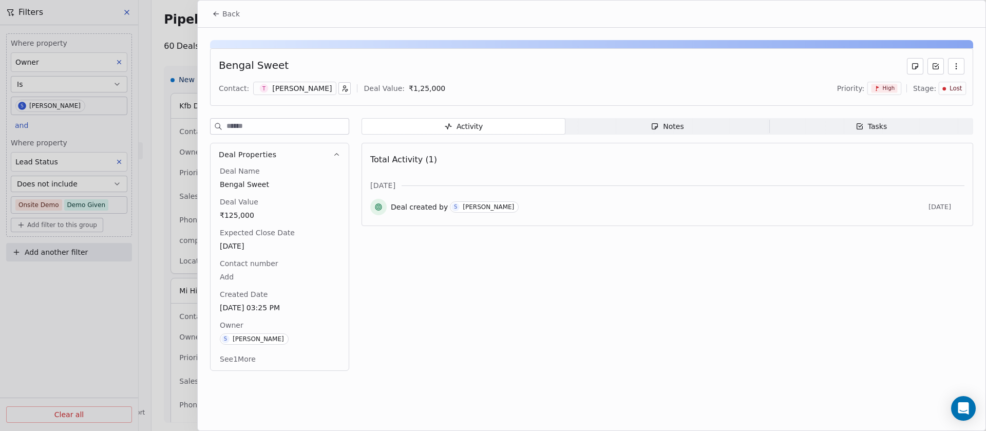
click at [226, 13] on span "Back" at bounding box center [230, 14] width 17 height 10
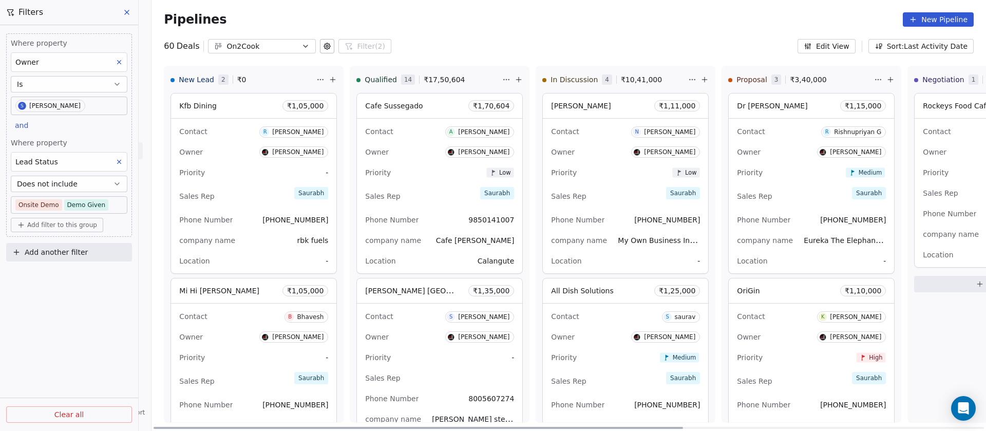
click at [617, 174] on div "Priority Low" at bounding box center [625, 172] width 149 height 16
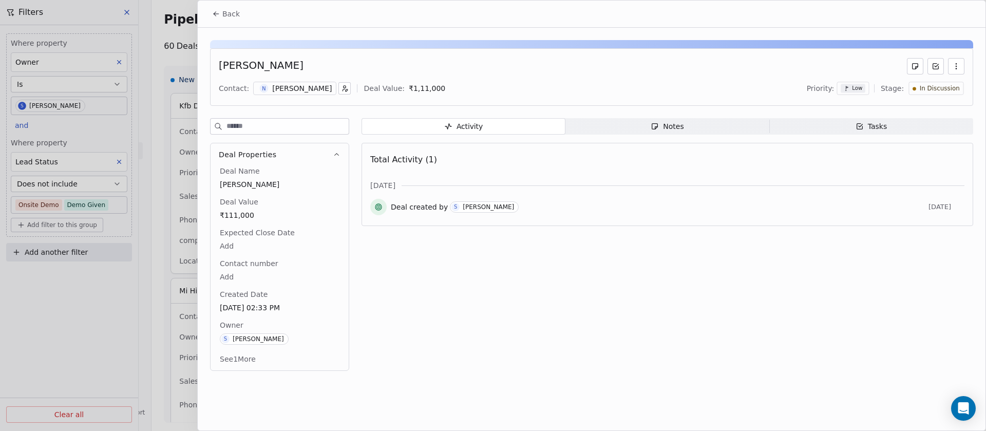
click at [283, 92] on div "Naveen Lakhanpal" at bounding box center [302, 88] width 60 height 10
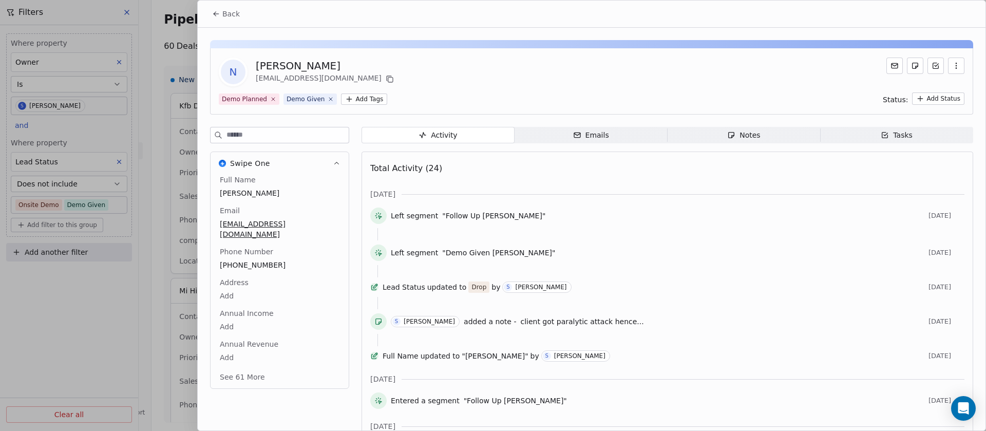
click at [718, 127] on span "Notes Notes" at bounding box center [744, 135] width 153 height 16
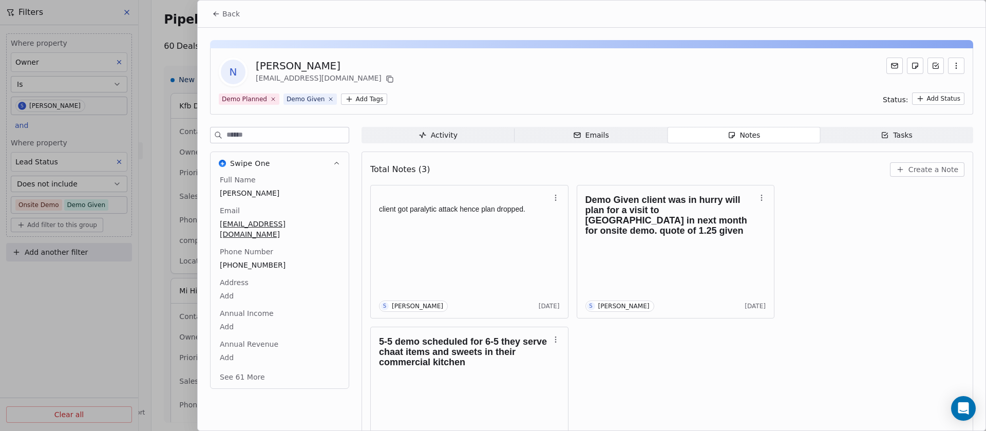
click at [232, 15] on span "Back" at bounding box center [230, 14] width 17 height 10
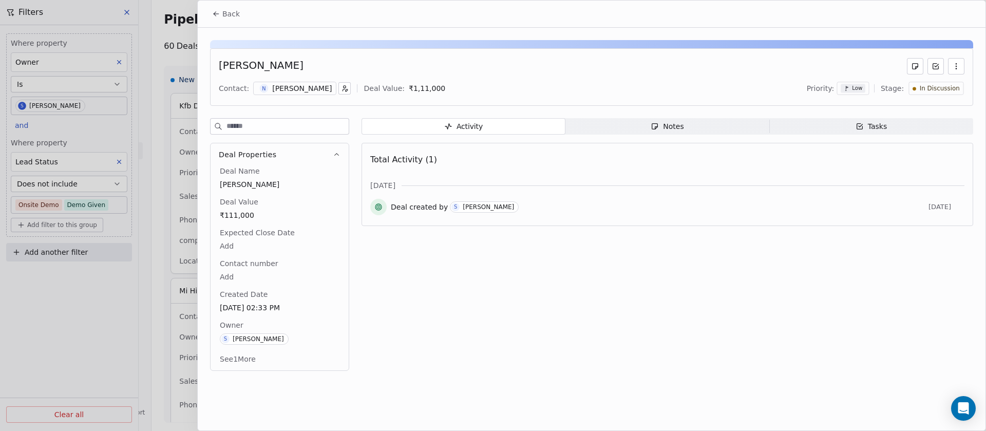
click at [937, 88] on span "In Discussion" at bounding box center [940, 88] width 40 height 9
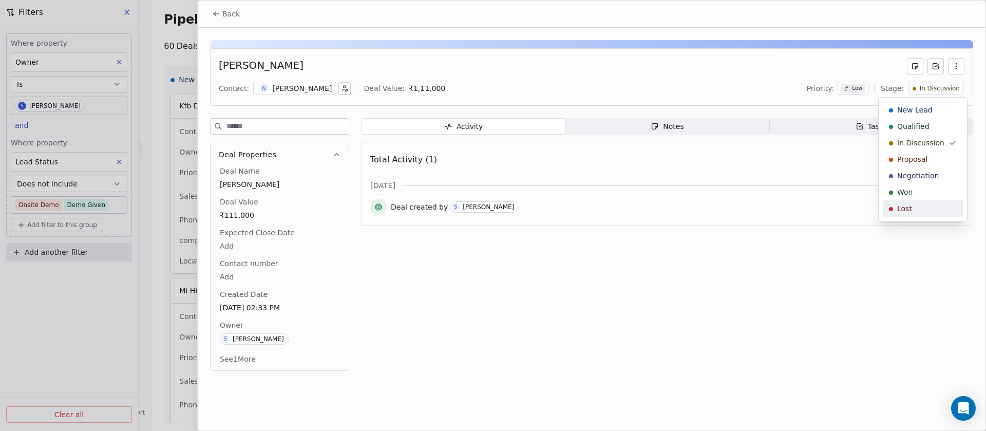
click at [929, 201] on div "Lost" at bounding box center [923, 208] width 80 height 16
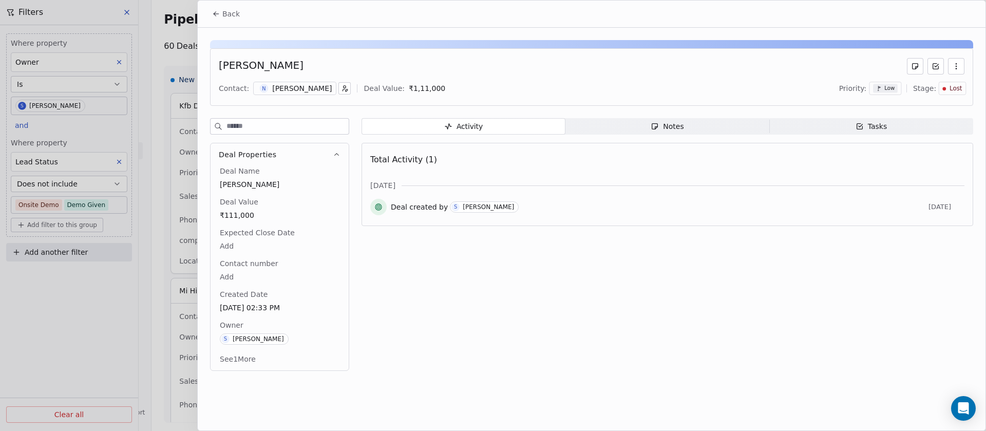
click at [221, 14] on button "Back" at bounding box center [226, 14] width 40 height 18
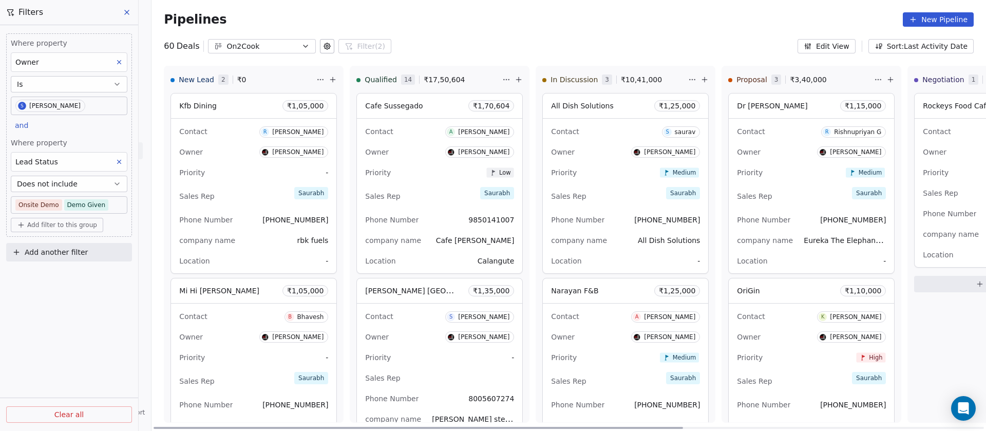
click at [619, 170] on div "Priority Medium" at bounding box center [625, 172] width 149 height 16
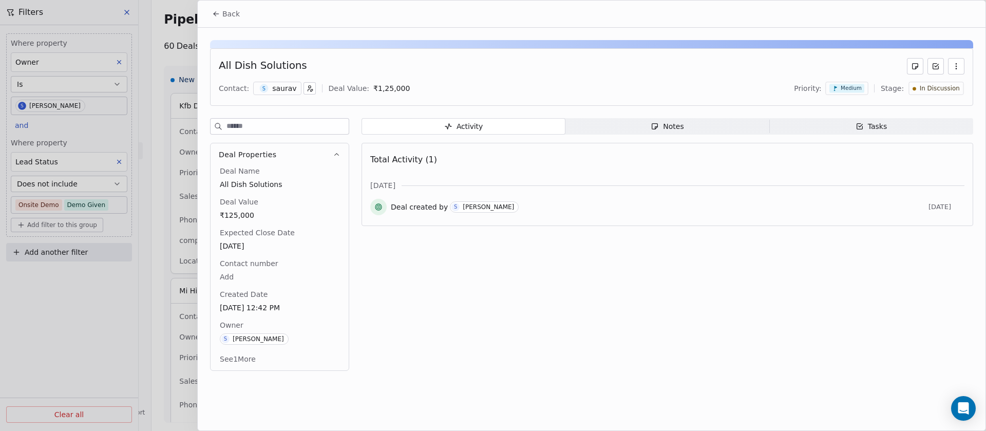
click at [284, 88] on div "saurav" at bounding box center [284, 88] width 24 height 10
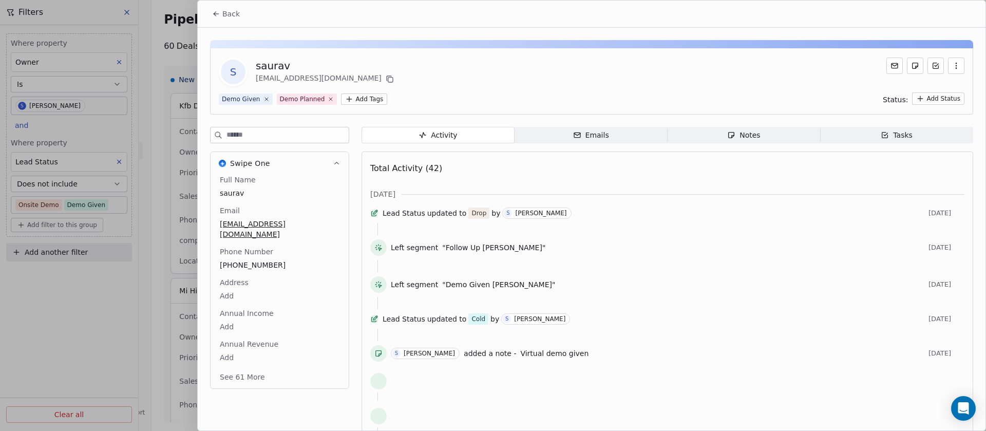
click at [708, 136] on span "Notes Notes" at bounding box center [744, 135] width 153 height 16
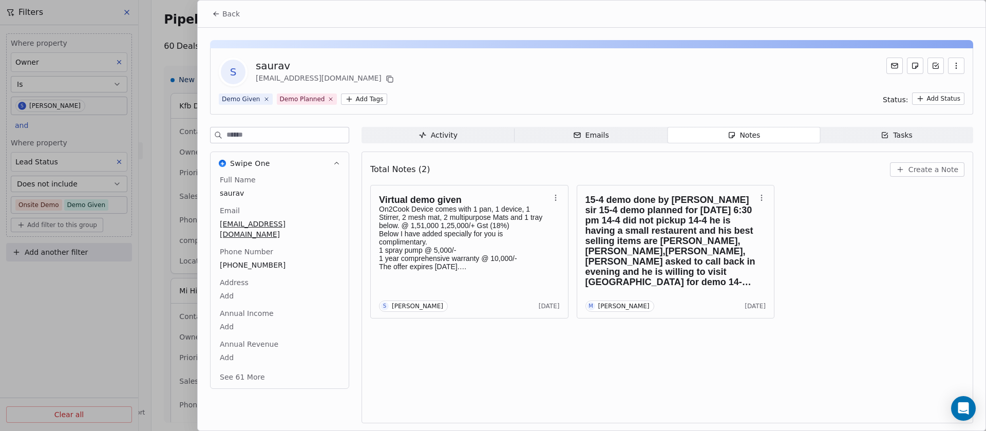
click at [247, 260] on span "+917379223344" at bounding box center [280, 265] width 120 height 10
click at [247, 260] on span "+917379223344" at bounding box center [279, 265] width 119 height 10
click at [228, 15] on html "On2Cook India Pvt. Ltd. Contacts People Marketing Workflows Campaigns Sales Pip…" at bounding box center [493, 215] width 986 height 431
click at [229, 17] on html "On2Cook India Pvt. Ltd. Contacts People Marketing Workflows Campaigns Sales Pip…" at bounding box center [493, 215] width 986 height 431
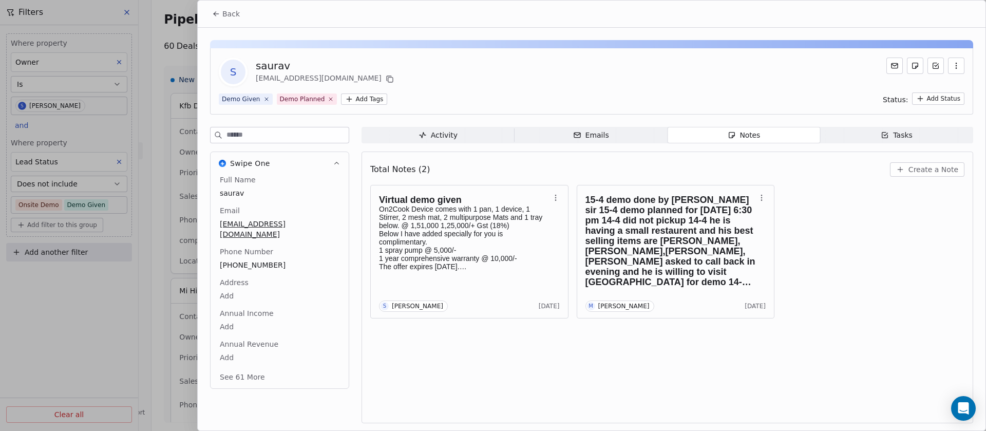
click at [225, 13] on span "Back" at bounding box center [230, 14] width 17 height 10
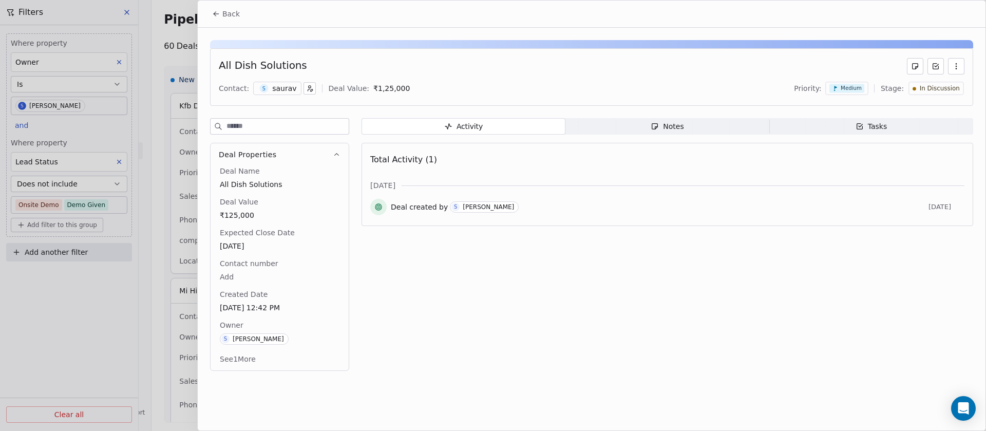
click at [718, 132] on span "Notes Notes" at bounding box center [667, 126] width 204 height 16
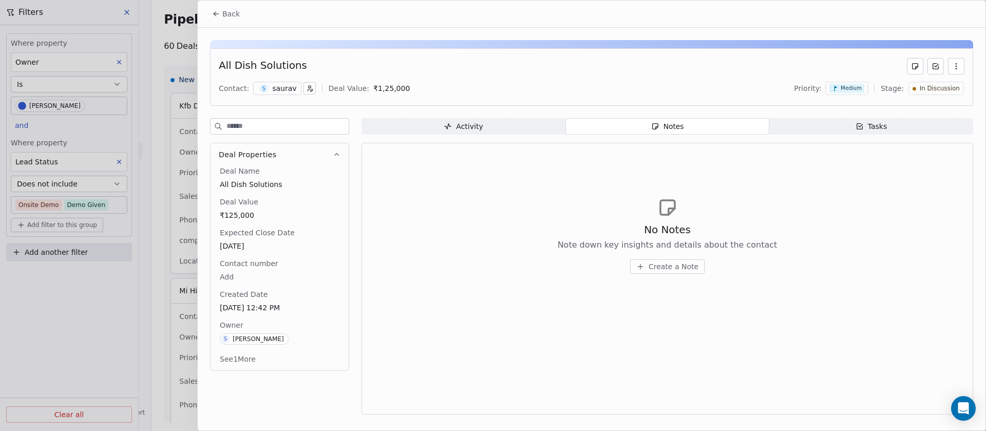
click at [671, 264] on span "Create a Note" at bounding box center [674, 266] width 50 height 10
click at [267, 85] on div "s saurav" at bounding box center [277, 88] width 48 height 13
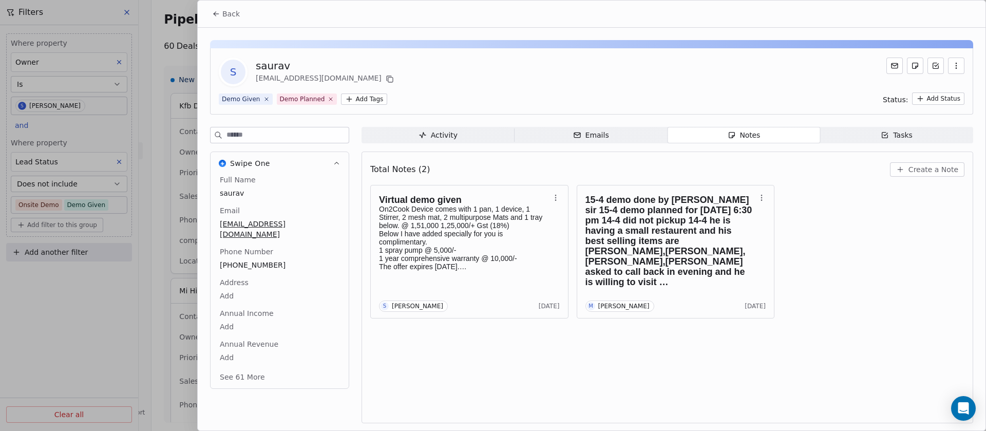
click at [924, 173] on span "Create a Note" at bounding box center [933, 169] width 50 height 10
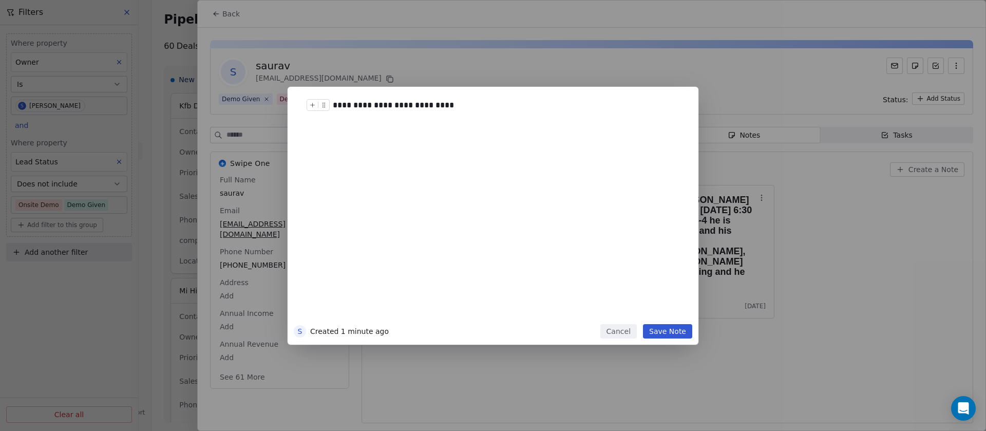
click at [466, 107] on div "**********" at bounding box center [502, 105] width 339 height 12
click at [665, 330] on button "Save Note" at bounding box center [667, 331] width 49 height 14
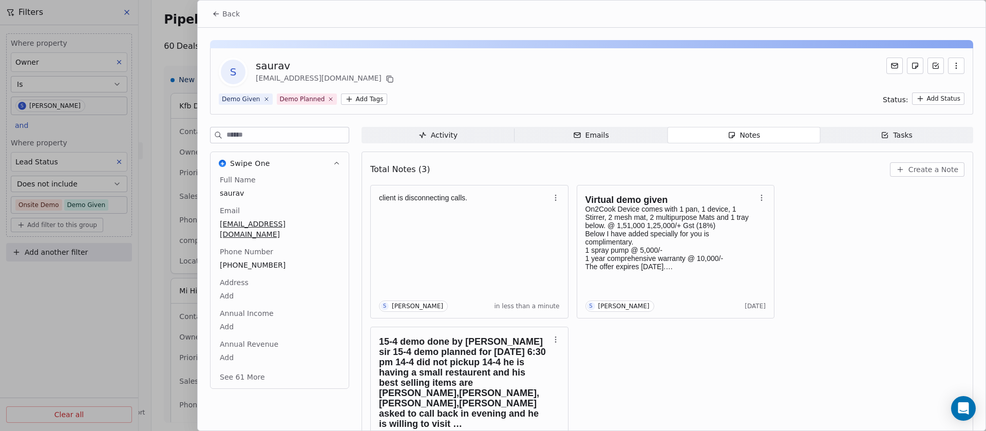
click at [223, 5] on button "Back" at bounding box center [226, 14] width 40 height 18
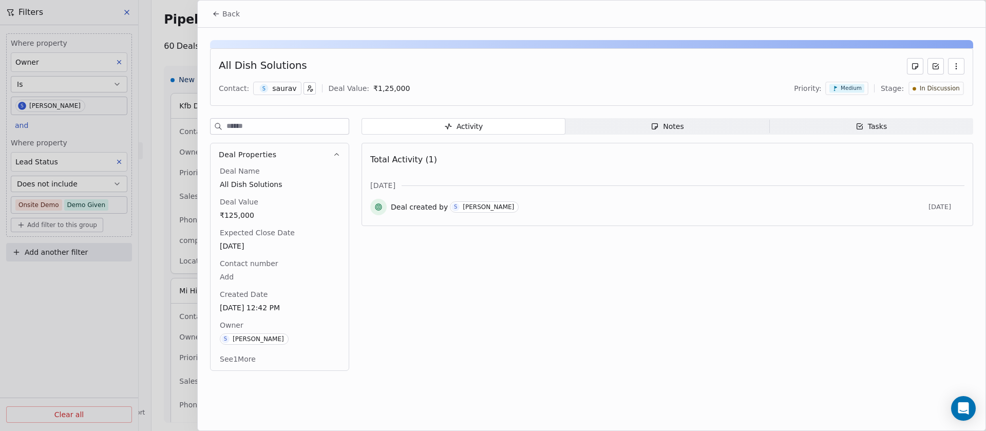
click at [223, 17] on span "Back" at bounding box center [230, 14] width 17 height 10
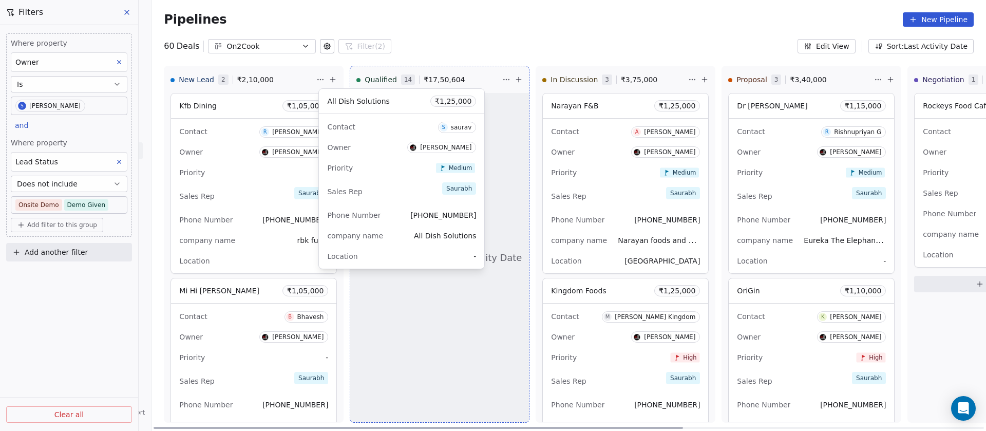
drag, startPoint x: 599, startPoint y: 181, endPoint x: 380, endPoint y: 176, distance: 218.8
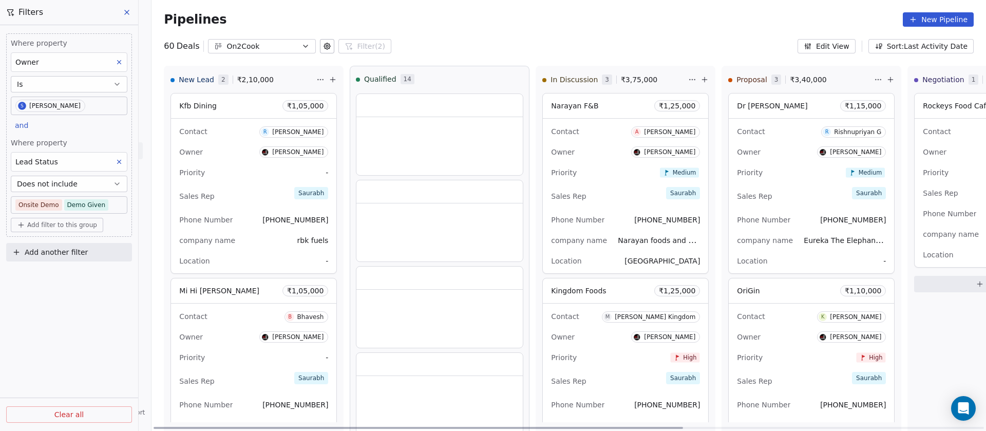
click at [604, 170] on div "Priority Medium" at bounding box center [625, 172] width 149 height 16
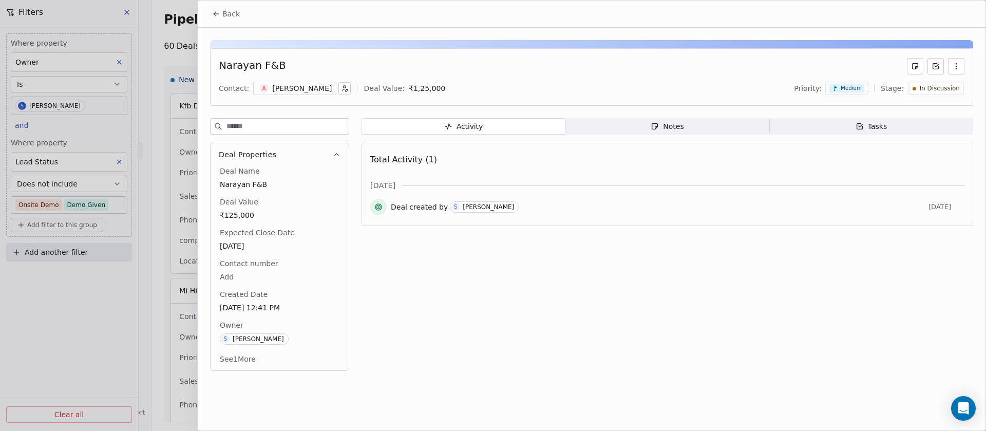
click at [284, 86] on div "Alok Kumar" at bounding box center [302, 88] width 60 height 10
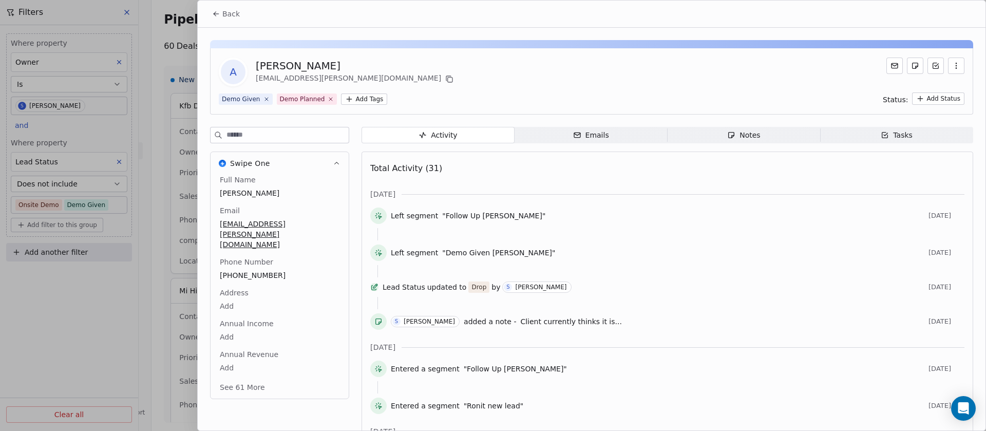
click at [711, 138] on span "Notes Notes" at bounding box center [744, 135] width 153 height 16
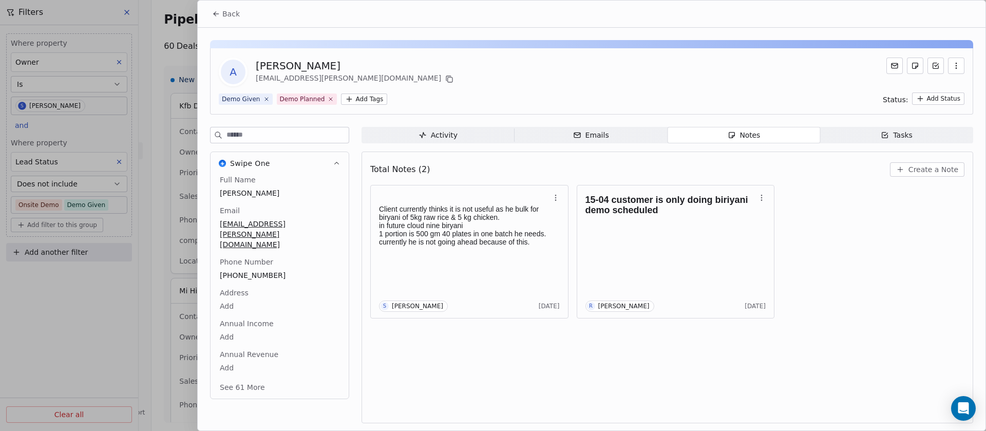
click at [235, 14] on span "Back" at bounding box center [230, 14] width 17 height 10
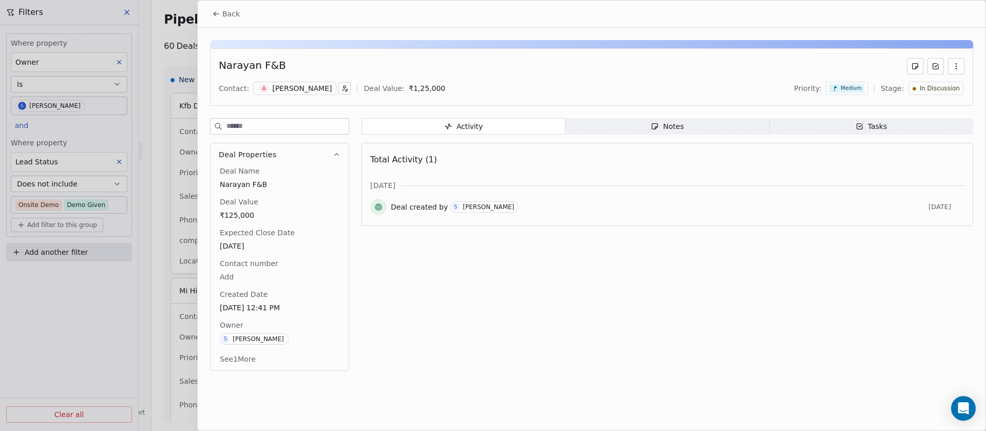
click at [929, 91] on span "In Discussion" at bounding box center [940, 88] width 40 height 9
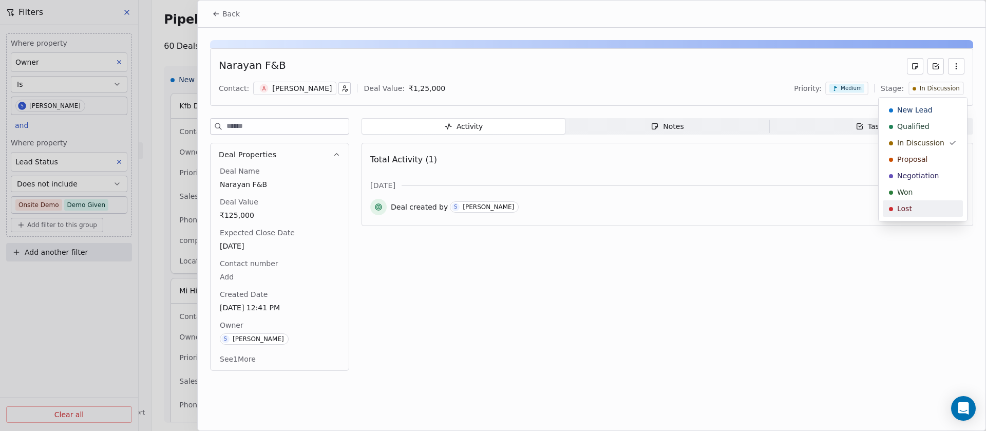
click at [902, 211] on span "Lost" at bounding box center [904, 208] width 15 height 10
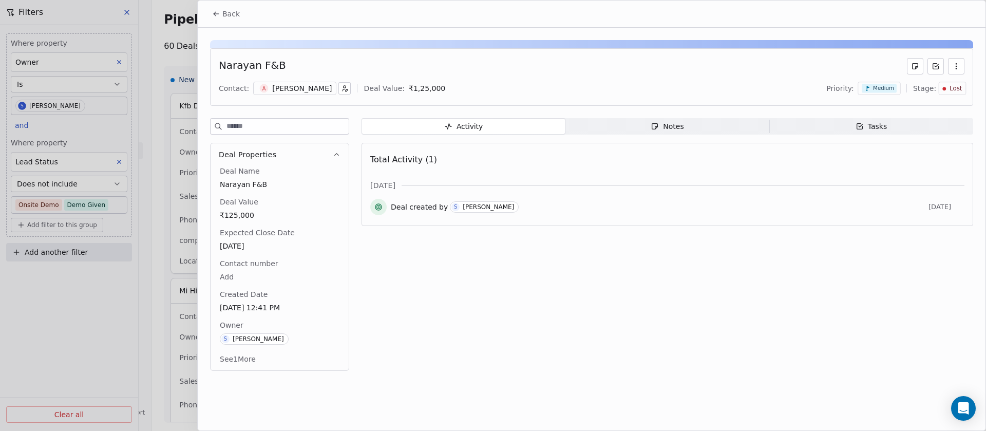
click at [236, 15] on span "Back" at bounding box center [230, 14] width 17 height 10
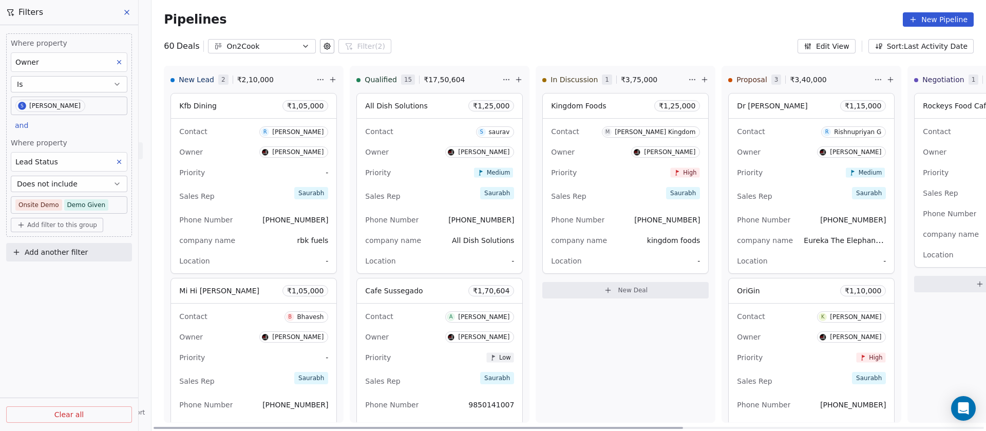
click at [608, 179] on div "Priority High" at bounding box center [625, 172] width 149 height 16
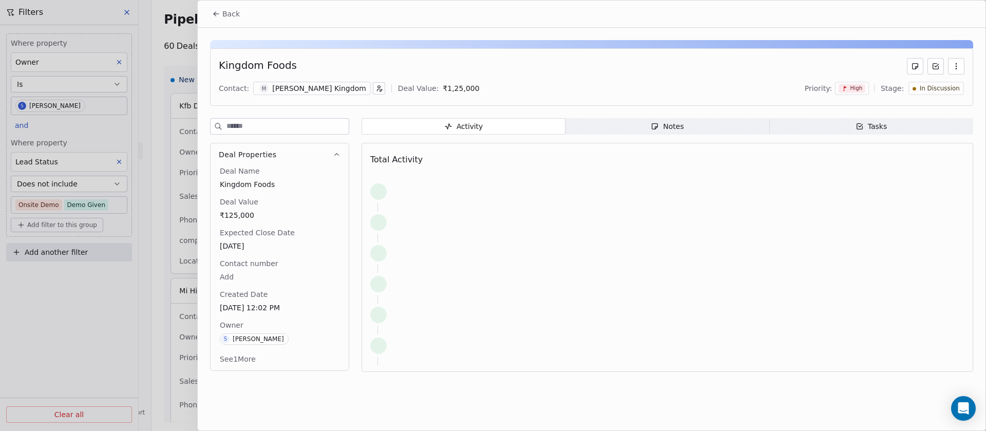
click at [295, 90] on div "Manmohan Singh Kingdom" at bounding box center [319, 88] width 94 height 10
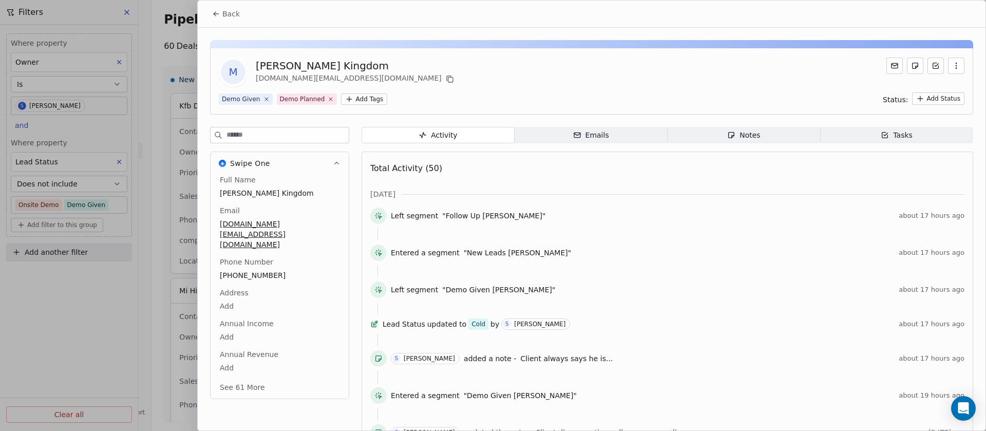
click at [729, 133] on div "Notes" at bounding box center [743, 135] width 33 height 11
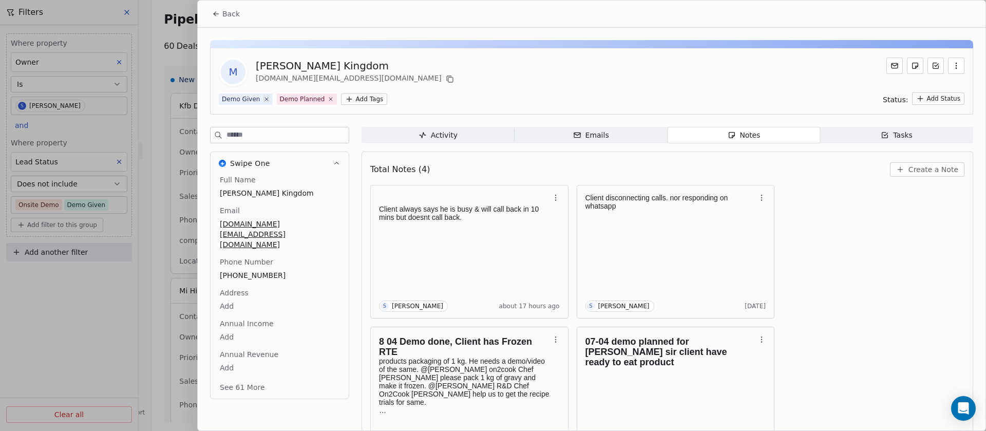
click at [908, 167] on span "Create a Note" at bounding box center [933, 169] width 50 height 10
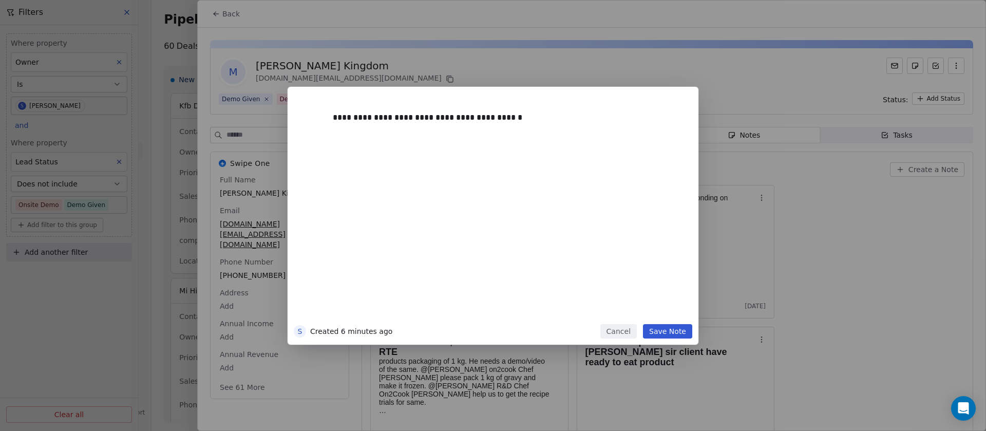
click at [659, 332] on button "Save Note" at bounding box center [667, 331] width 49 height 14
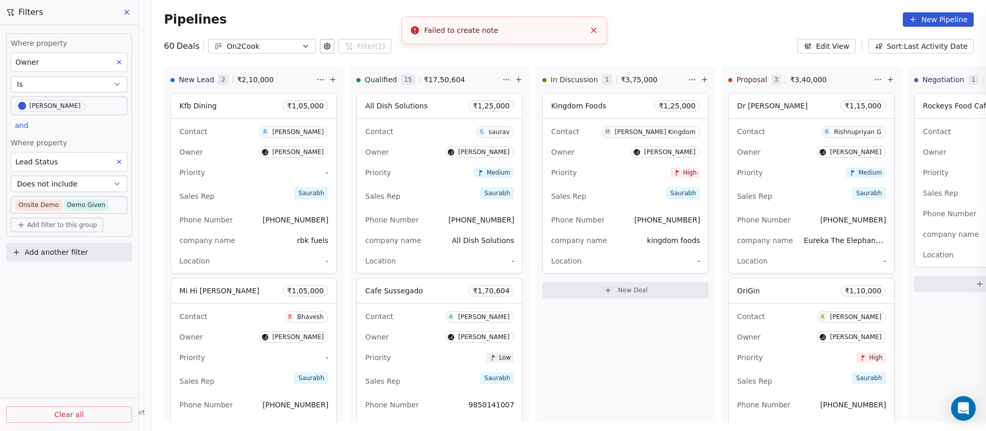
click at [231, 430] on div "Back Contact: Deal Value: Priority: Stage: Activity Activity Notes Notes Tasks …" at bounding box center [493, 431] width 986 height 0
click at [590, 31] on icon "Close toast" at bounding box center [593, 30] width 9 height 9
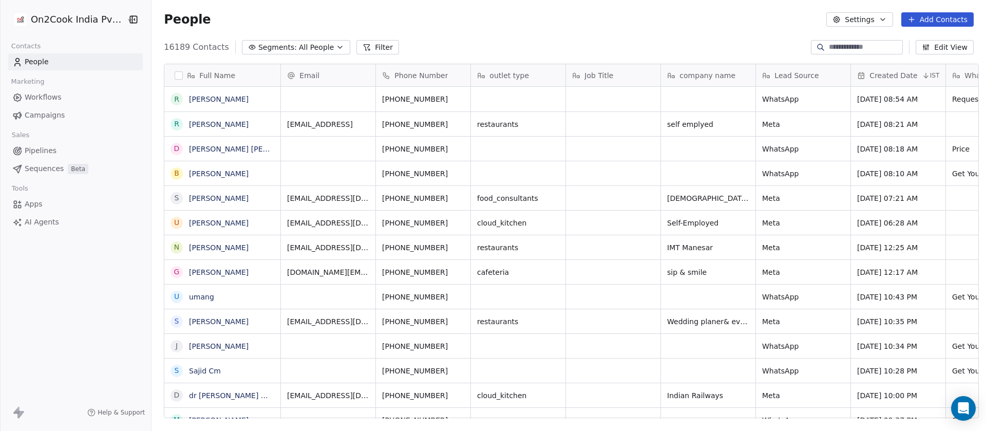
scroll to position [368, 827]
